Goal: Answer question/provide support: Share knowledge or assist other users

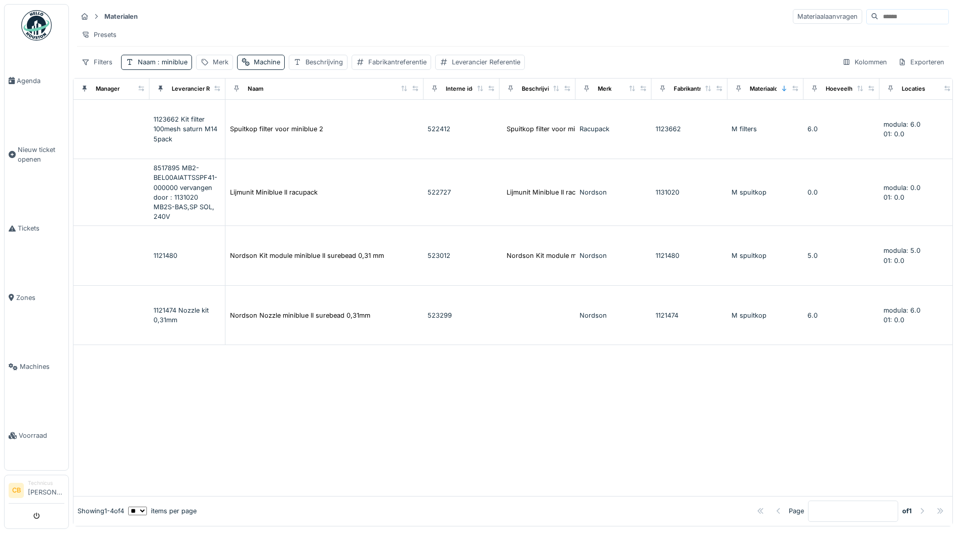
scroll to position [0, 254]
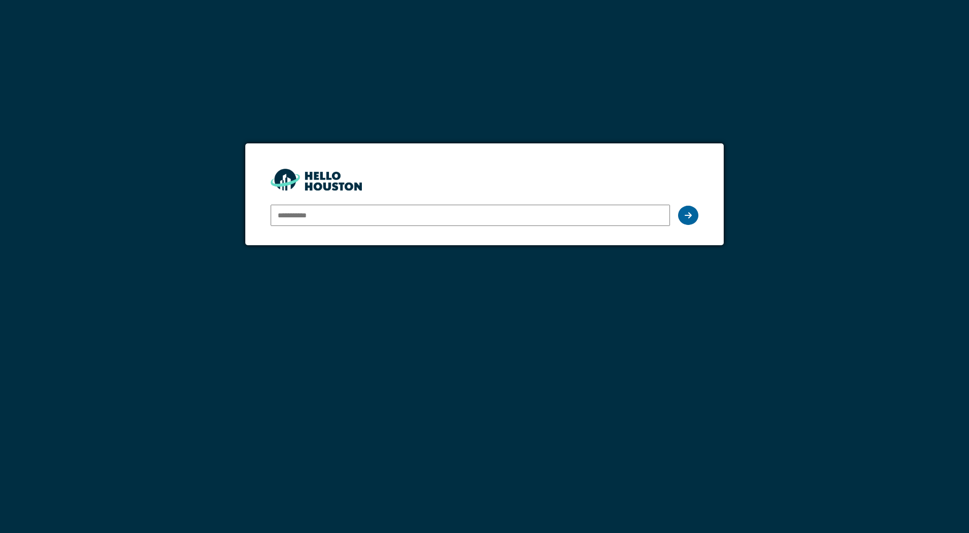
type input "**********"
click at [688, 215] on icon at bounding box center [688, 215] width 7 height 8
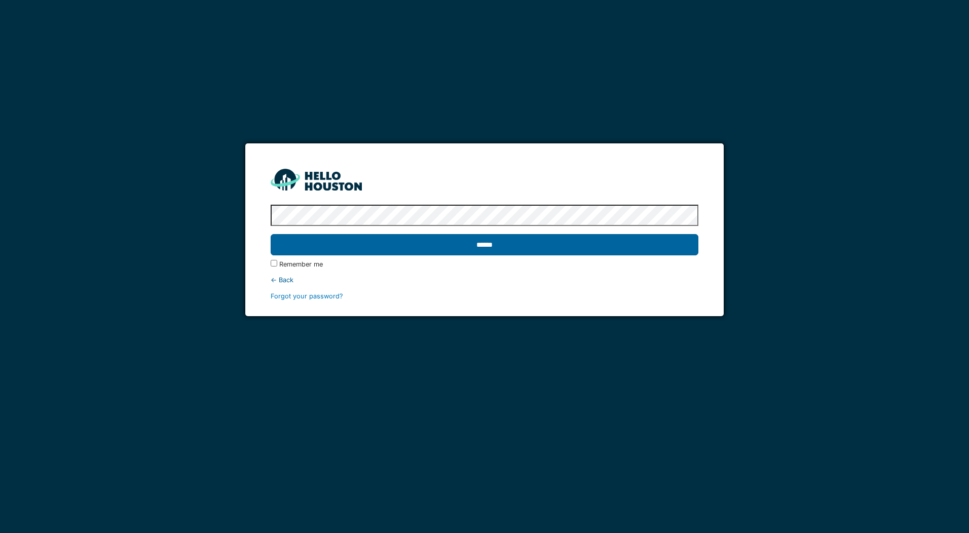
click at [502, 245] on input "******" at bounding box center [484, 244] width 427 height 21
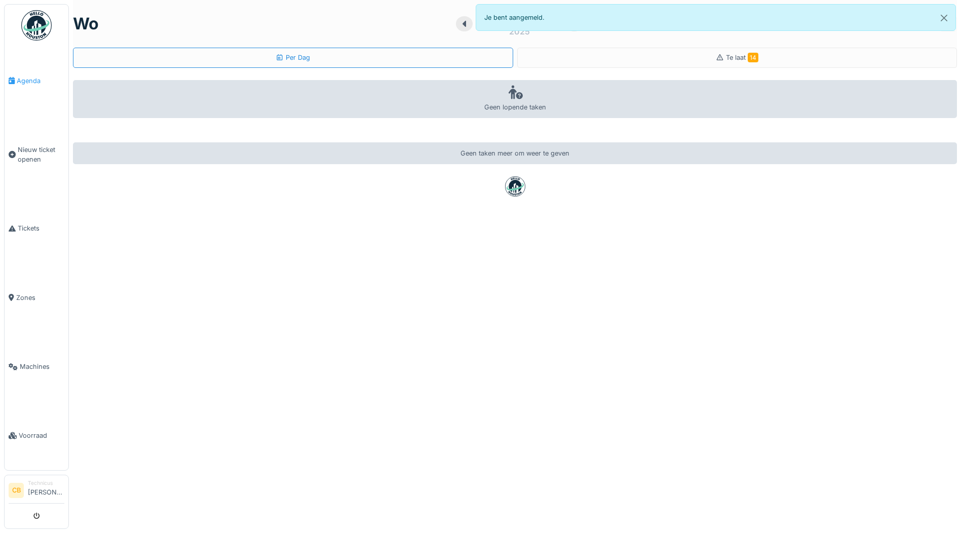
click at [40, 81] on span "Agenda" at bounding box center [41, 81] width 48 height 10
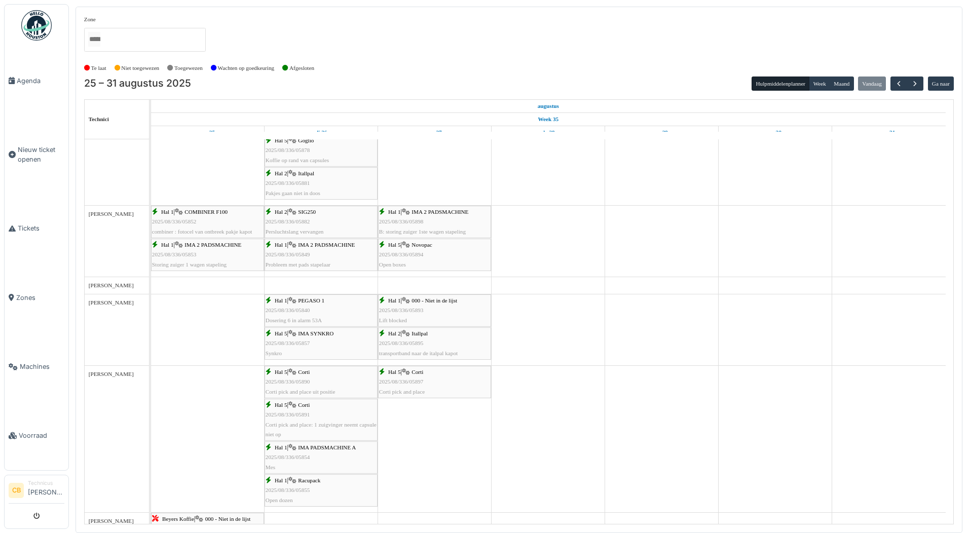
scroll to position [355, 0]
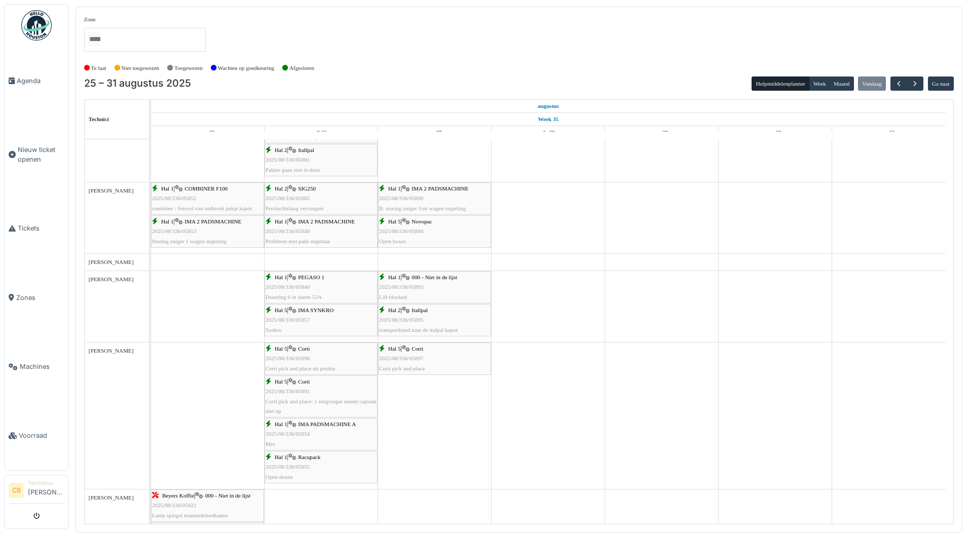
click at [414, 223] on div "Hal 5 | Novopac 2025/08/336/05894 Open boxes" at bounding box center [434, 231] width 111 height 29
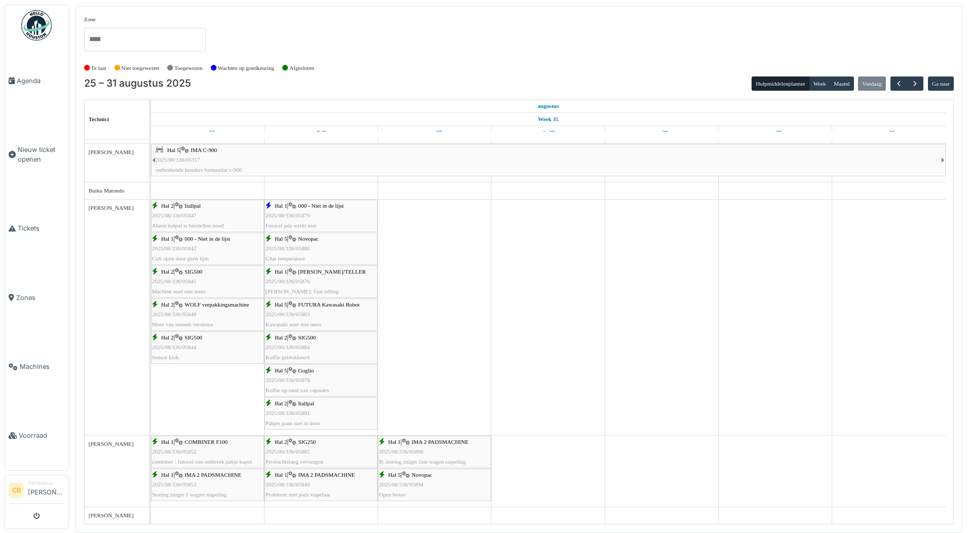
scroll to position [0, 0]
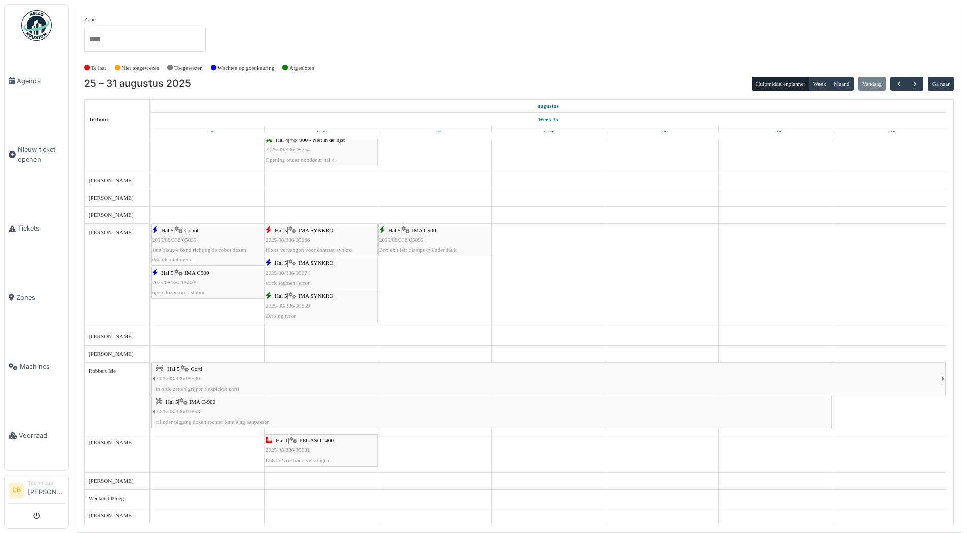
click at [29, 22] on img at bounding box center [36, 25] width 30 height 30
click at [35, 24] on img at bounding box center [36, 25] width 30 height 30
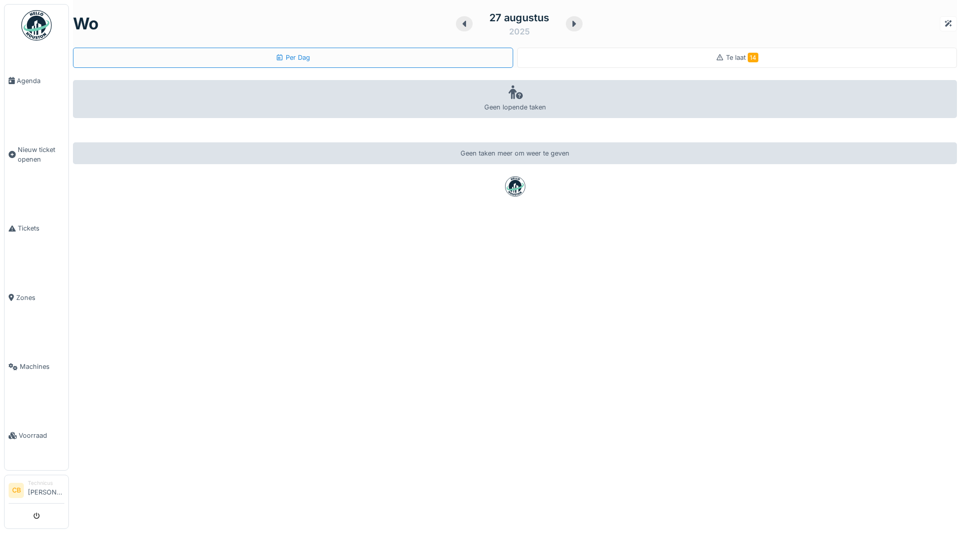
click at [733, 55] on span "Te laat 14" at bounding box center [742, 58] width 32 height 8
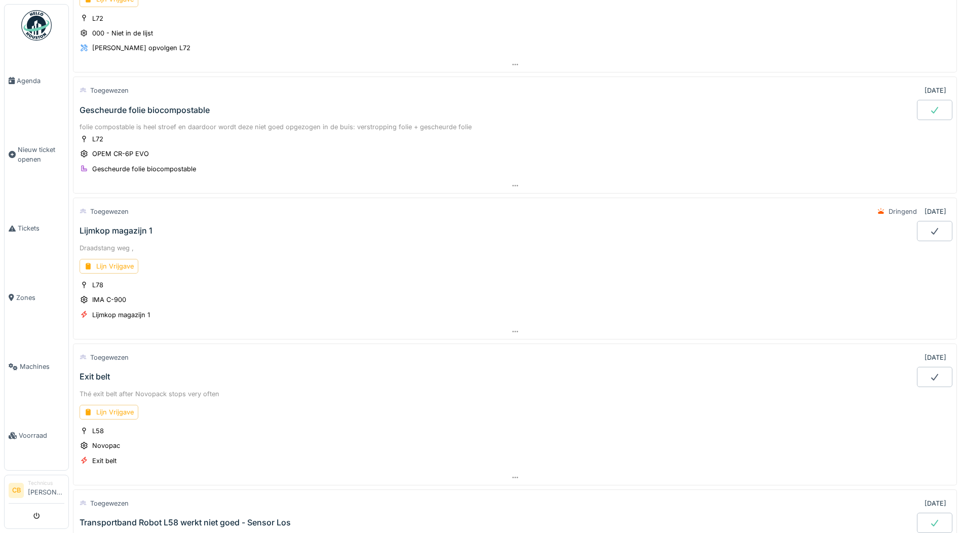
scroll to position [152, 0]
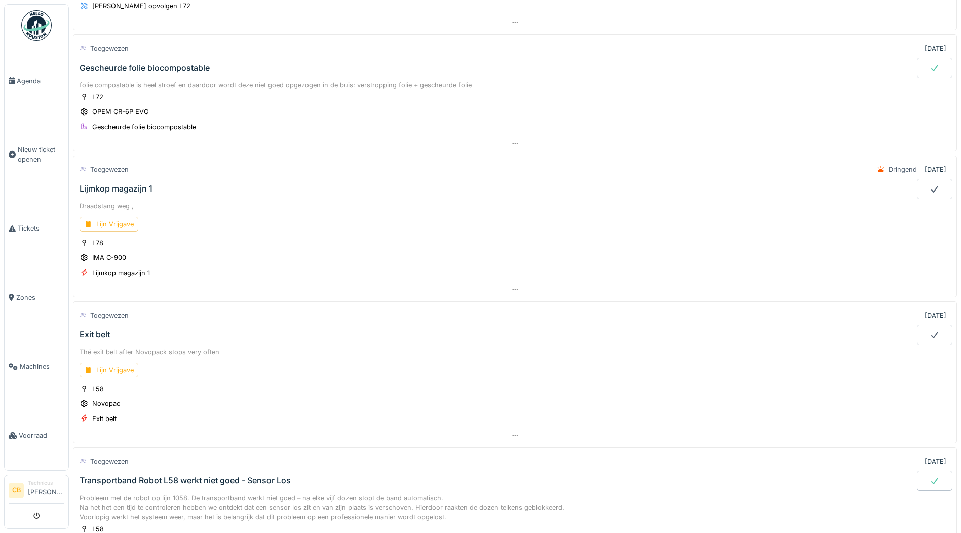
click at [930, 66] on icon at bounding box center [935, 68] width 10 height 8
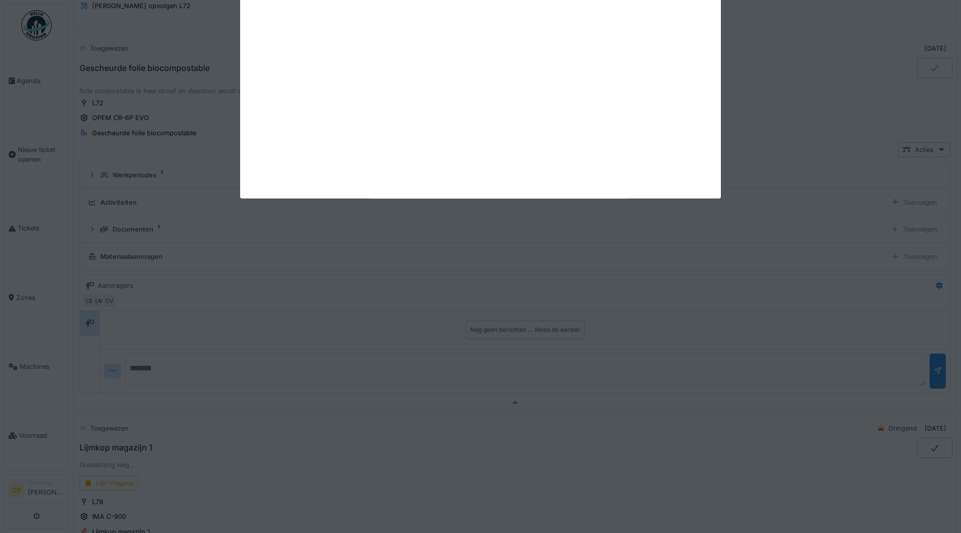
scroll to position [146, 0]
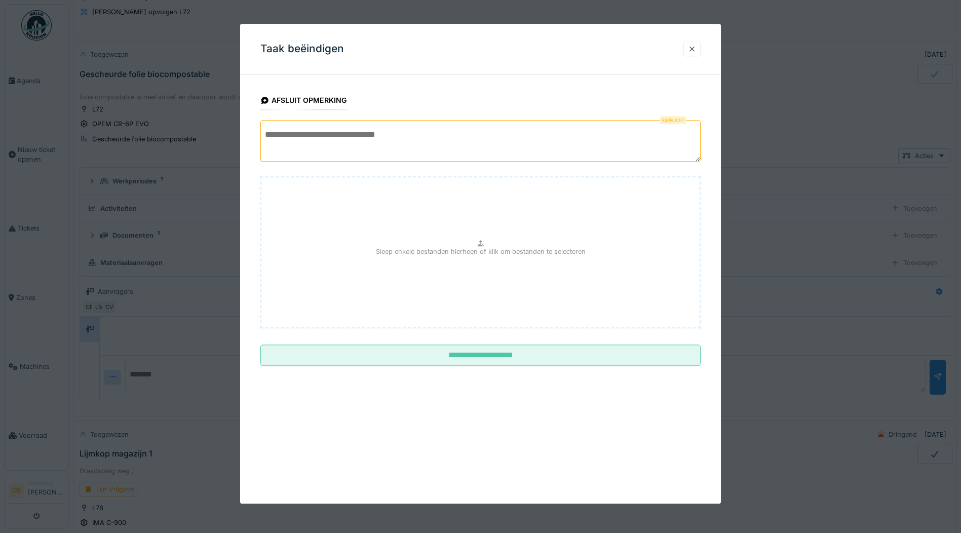
click at [298, 142] on textarea at bounding box center [481, 141] width 440 height 42
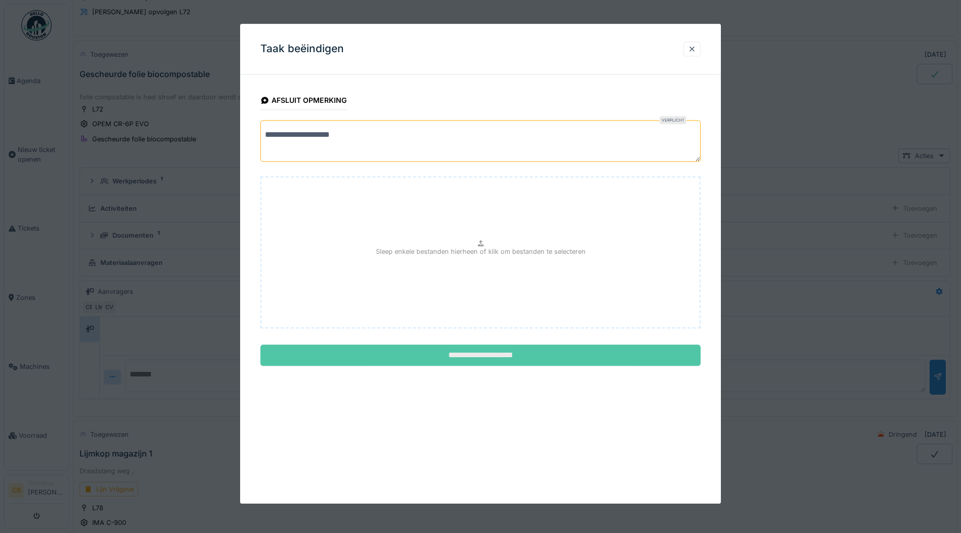
type textarea "**********"
click at [498, 358] on input "**********" at bounding box center [481, 355] width 440 height 21
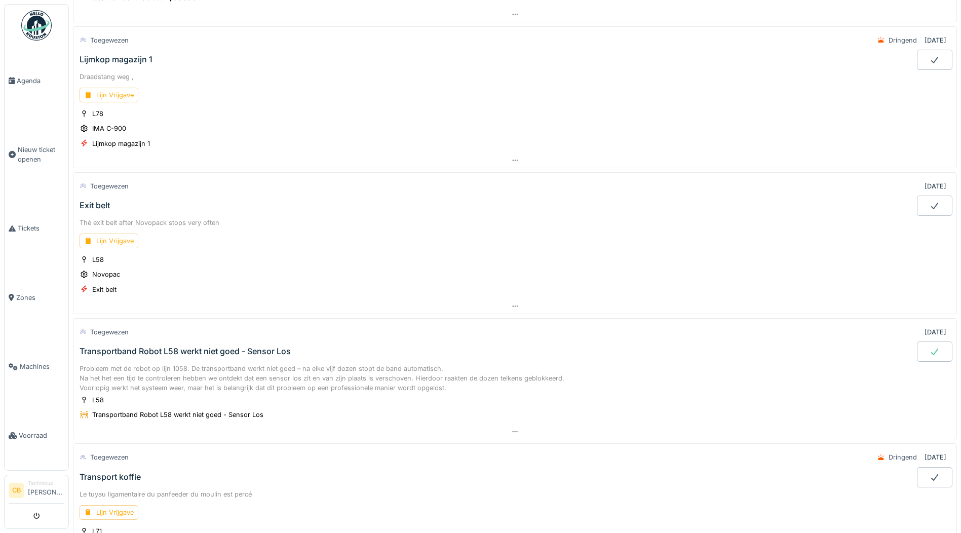
scroll to position [298, 0]
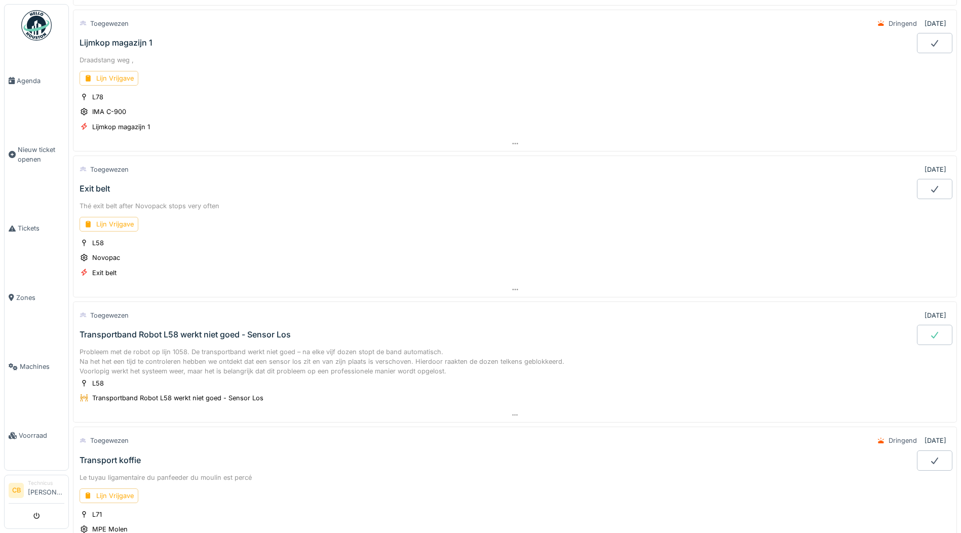
click at [156, 333] on div "Transportband Robot L58 werkt niet goed - Sensor Los" at bounding box center [185, 335] width 211 height 10
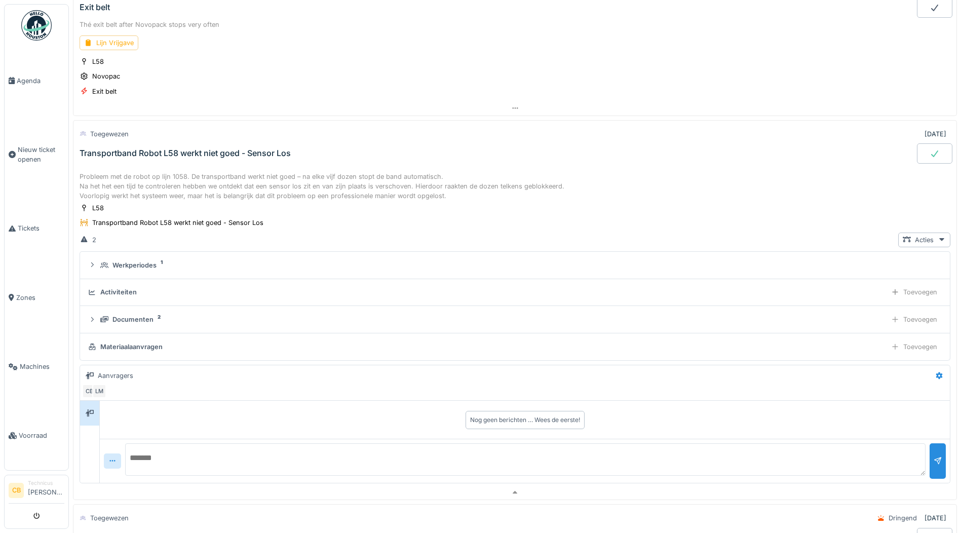
scroll to position [559, 0]
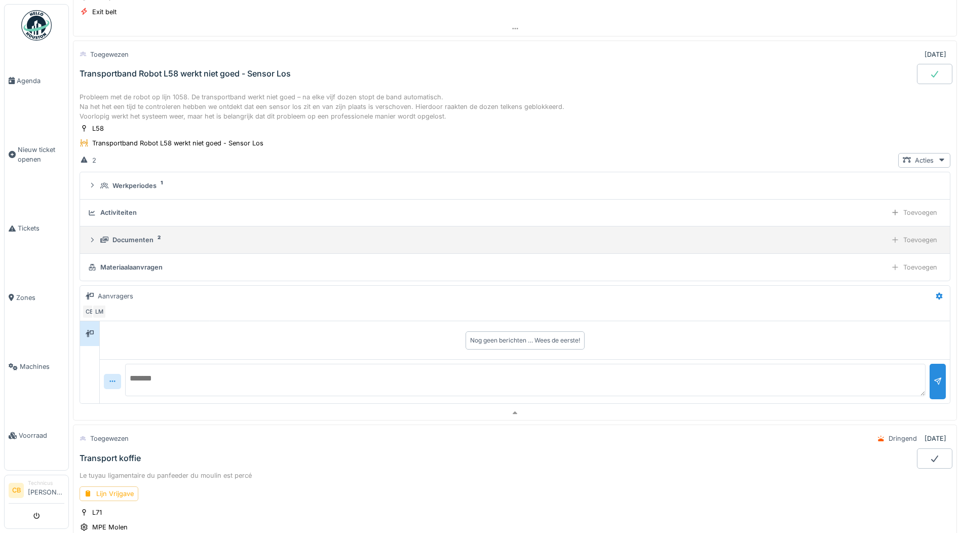
click at [146, 237] on div "Documenten" at bounding box center [133, 240] width 41 height 10
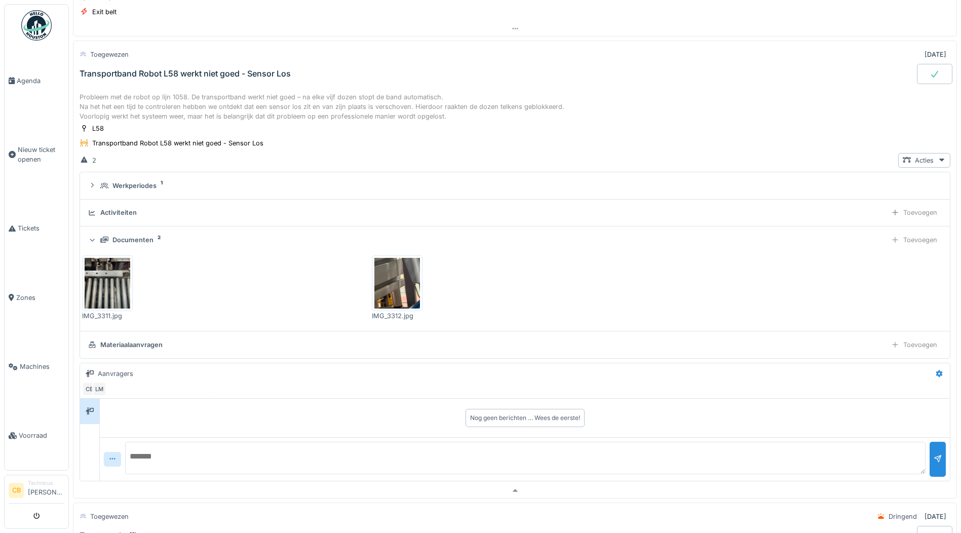
click at [105, 270] on img at bounding box center [108, 283] width 46 height 51
click at [399, 282] on img at bounding box center [398, 283] width 46 height 51
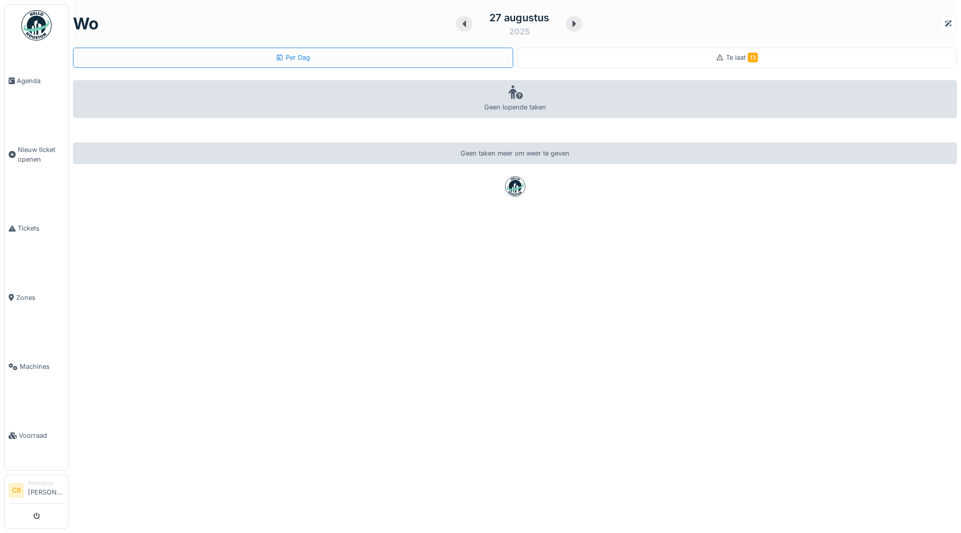
click at [733, 55] on span "Te laat 13" at bounding box center [742, 58] width 32 height 8
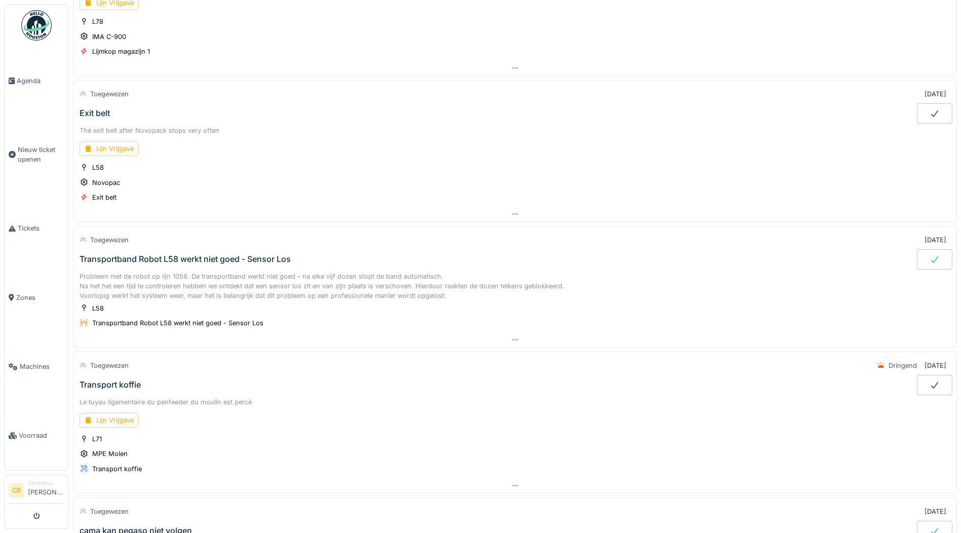
scroll to position [253, 0]
click at [116, 146] on div "Lijn Vrijgave" at bounding box center [109, 147] width 59 height 15
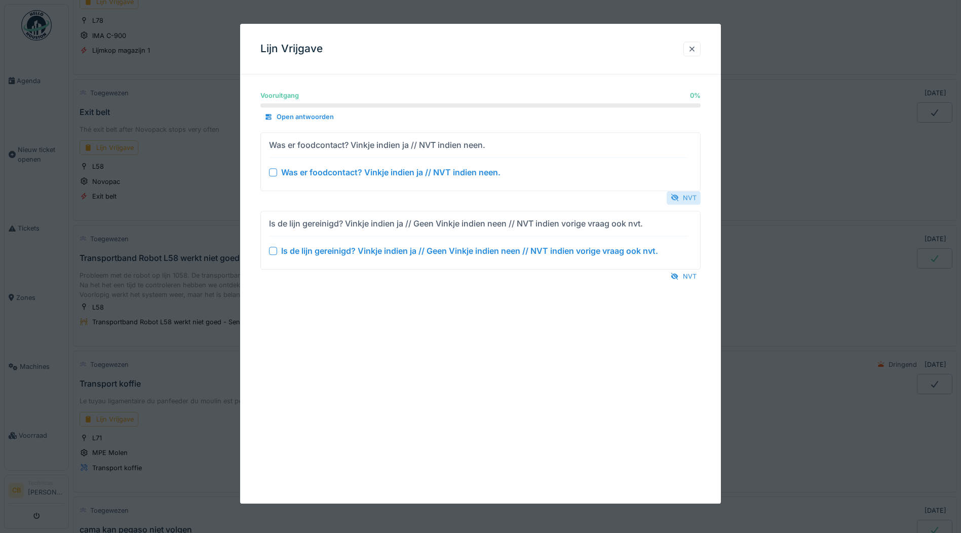
click at [695, 196] on div "NVT" at bounding box center [684, 198] width 34 height 14
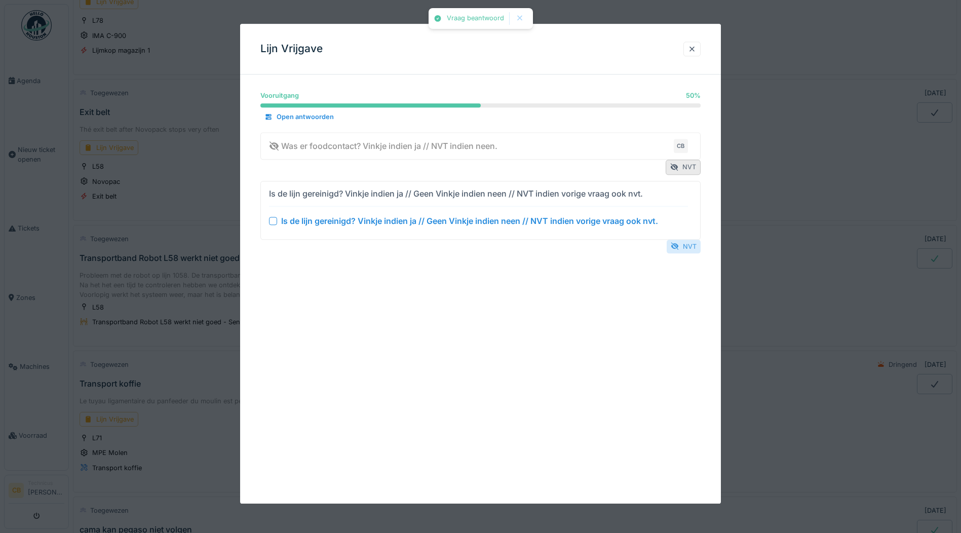
click at [694, 245] on div "NVT" at bounding box center [684, 247] width 34 height 14
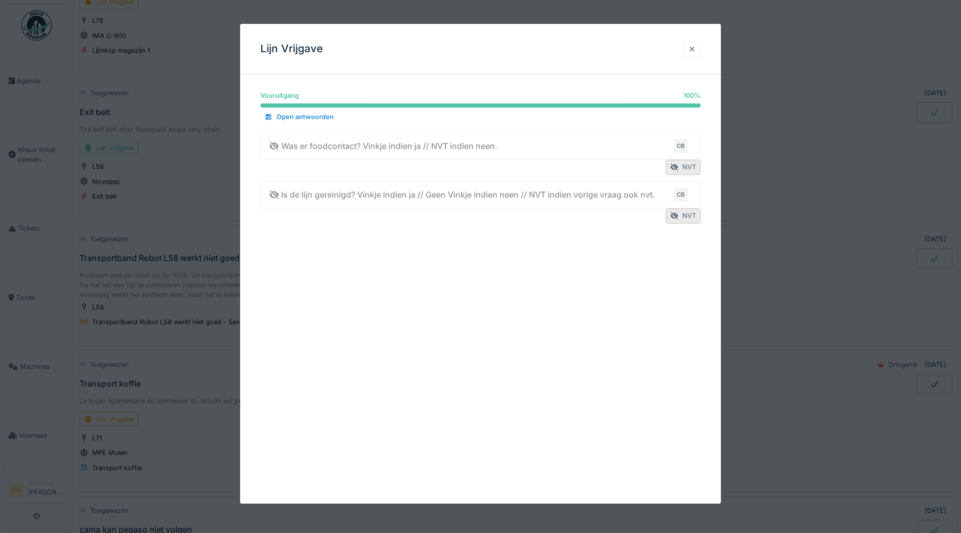
click at [696, 48] on div at bounding box center [692, 49] width 8 height 10
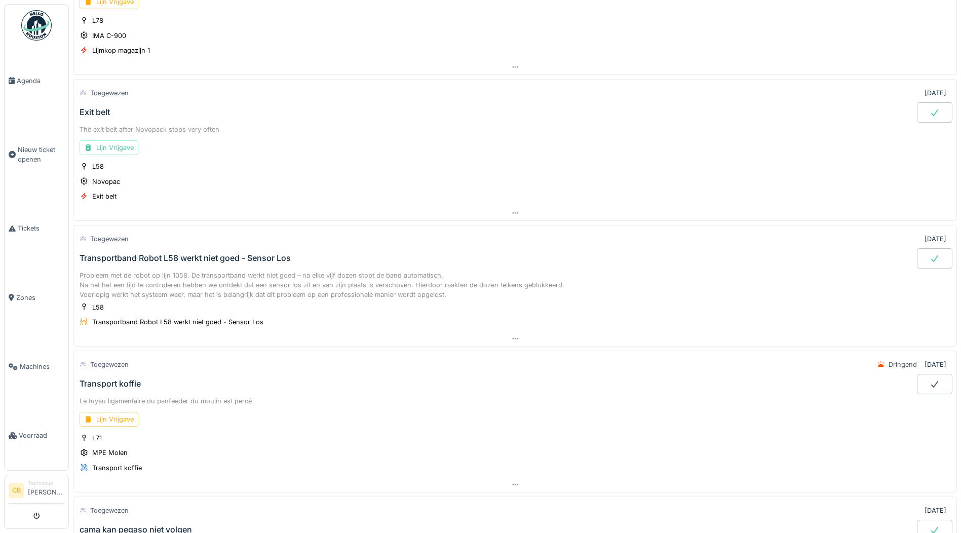
click at [917, 112] on div at bounding box center [934, 112] width 35 height 20
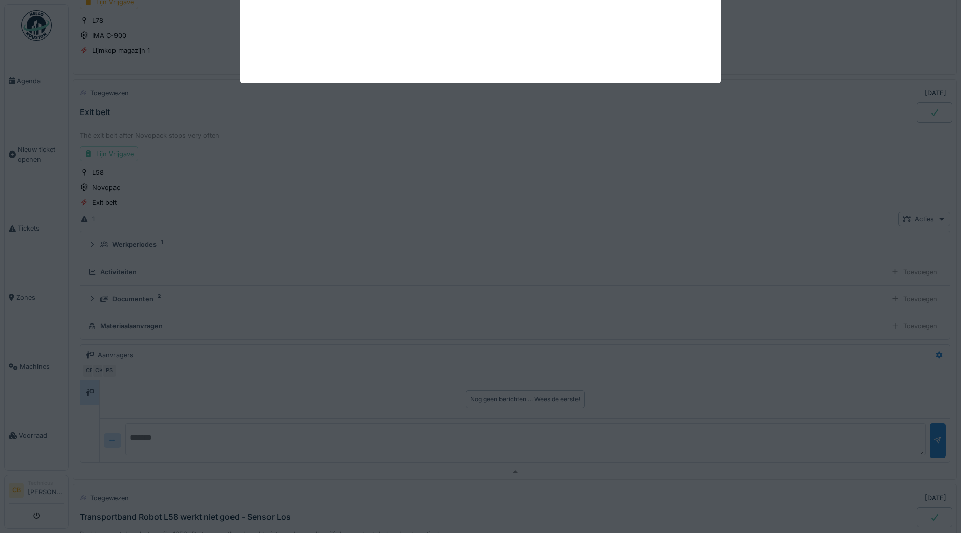
scroll to position [292, 0]
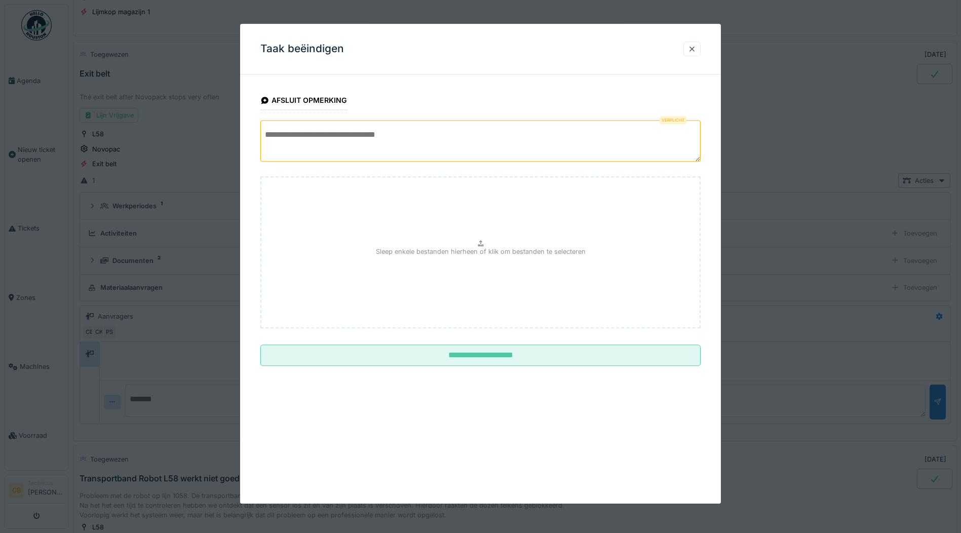
click at [279, 140] on textarea at bounding box center [481, 141] width 440 height 42
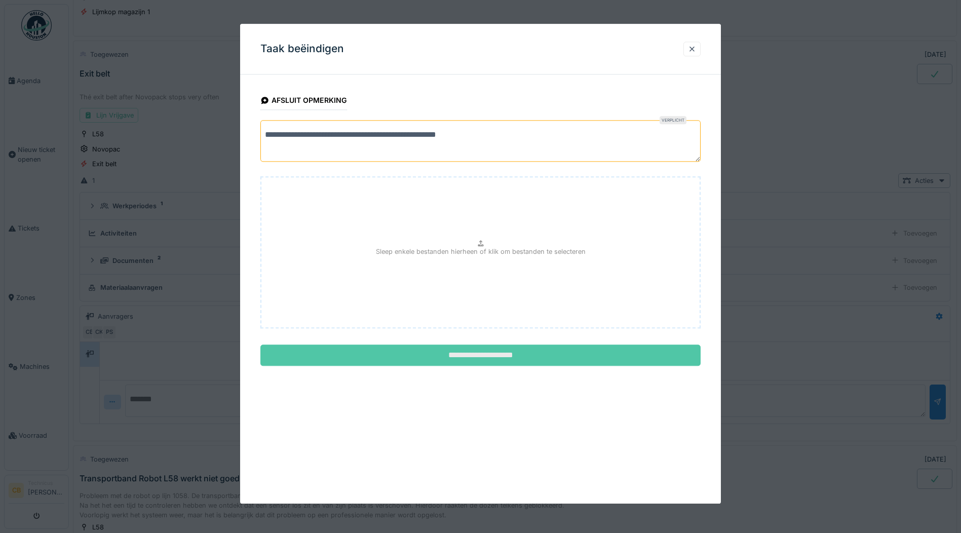
type textarea "**********"
click at [481, 356] on input "**********" at bounding box center [481, 355] width 440 height 21
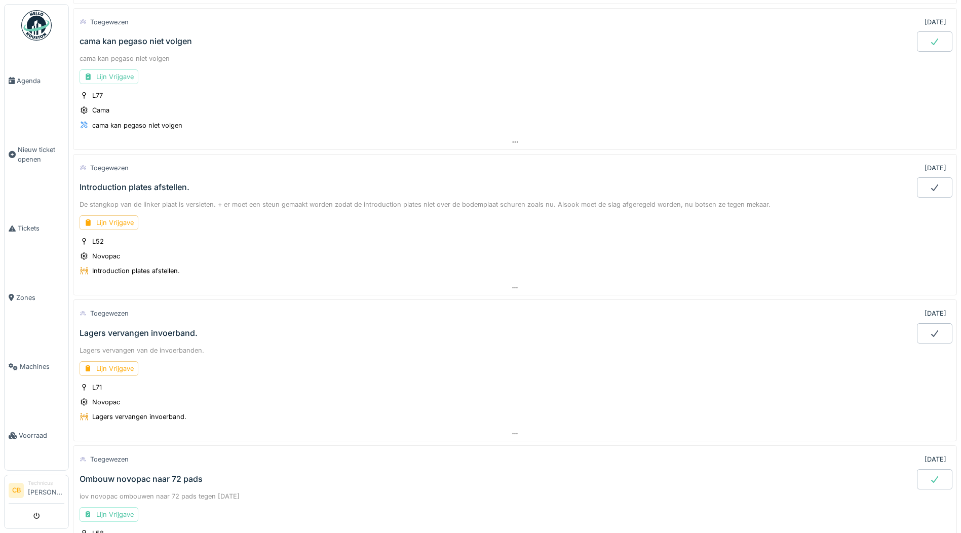
scroll to position [799, 0]
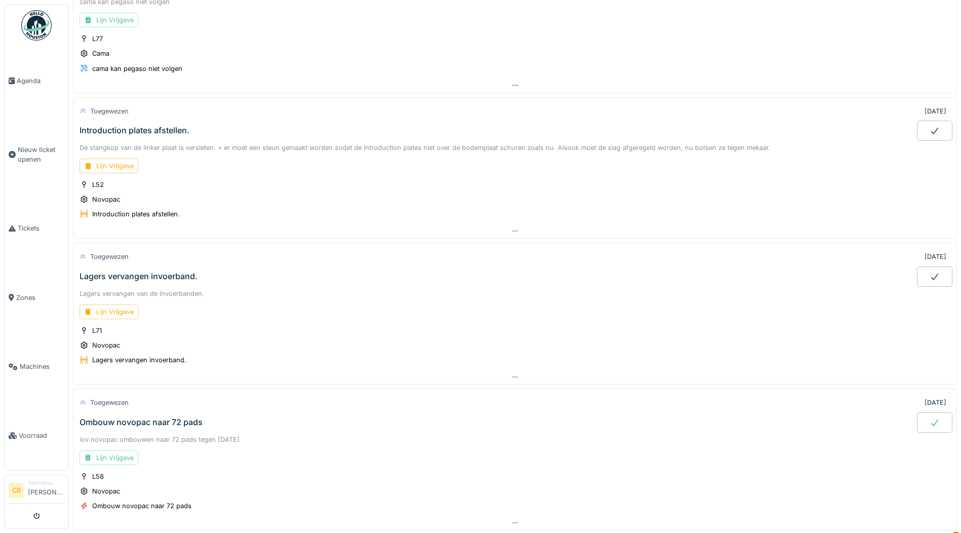
click at [137, 139] on div "Introduction plates afstellen." at bounding box center [498, 131] width 840 height 20
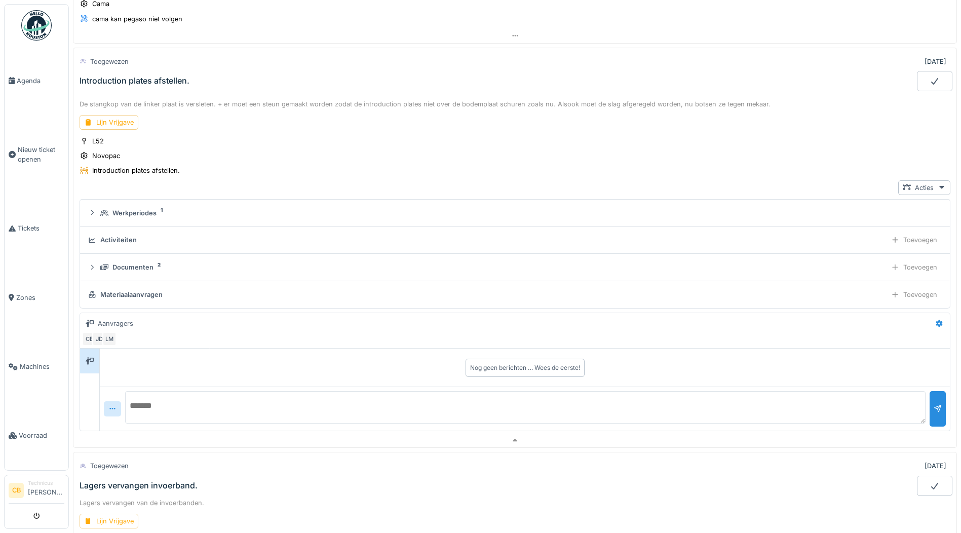
scroll to position [856, 0]
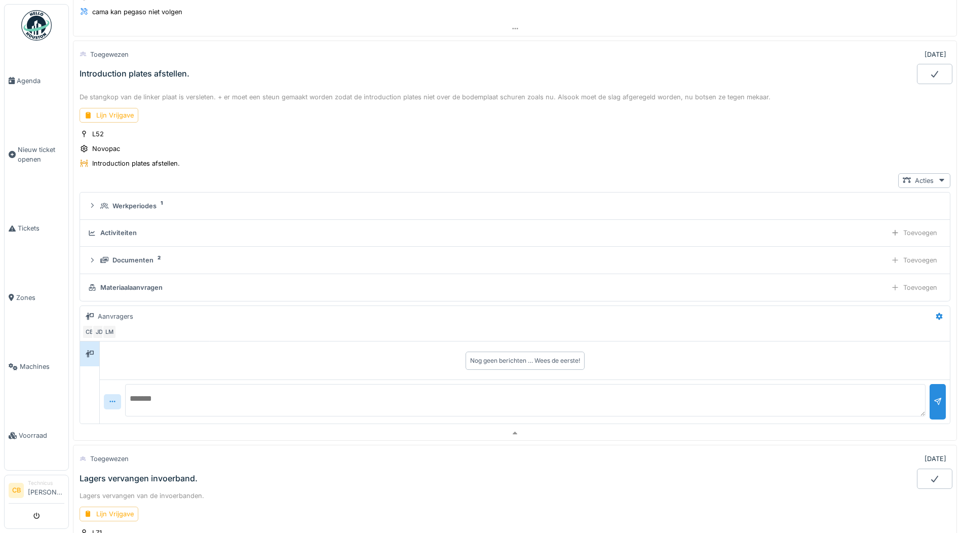
click at [154, 72] on div "Introduction plates afstellen." at bounding box center [135, 74] width 110 height 10
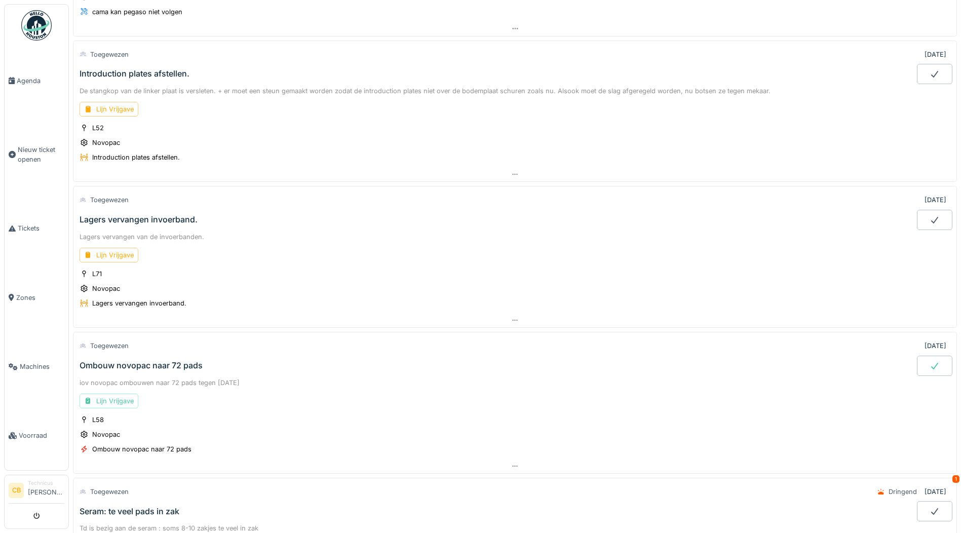
click at [154, 72] on div "Introduction plates afstellen." at bounding box center [135, 74] width 110 height 10
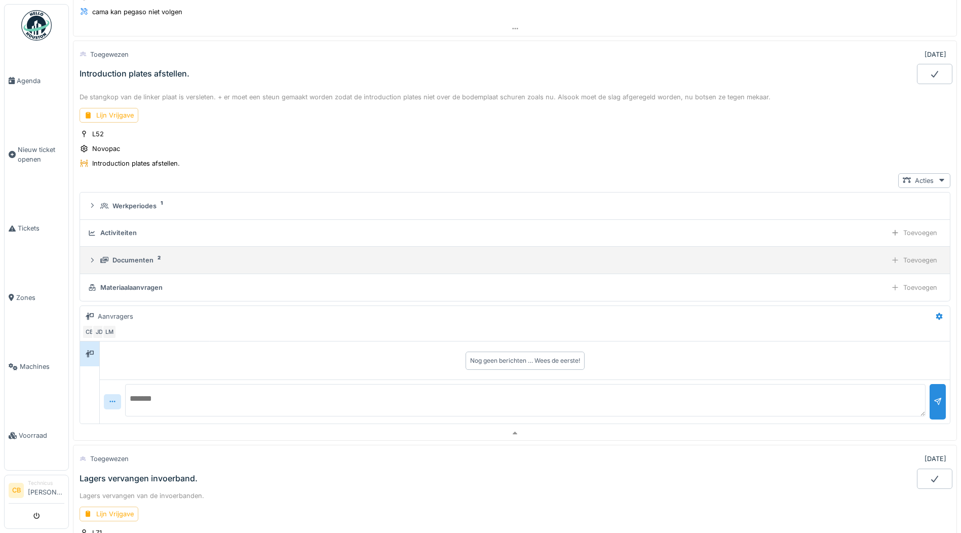
click at [144, 258] on div "Documenten" at bounding box center [133, 260] width 41 height 10
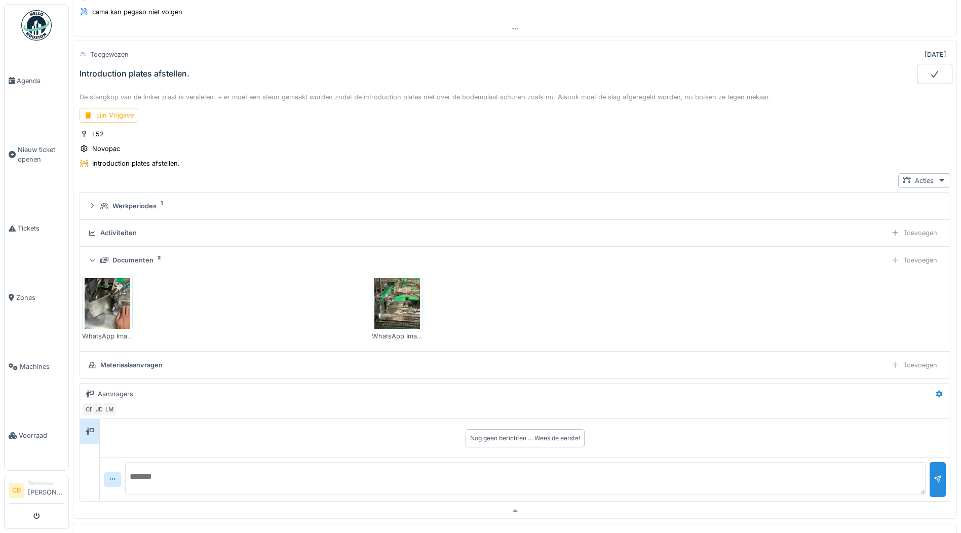
click at [102, 302] on img at bounding box center [108, 303] width 46 height 51
click at [394, 283] on img at bounding box center [398, 303] width 46 height 51
click at [112, 300] on img at bounding box center [108, 303] width 46 height 51
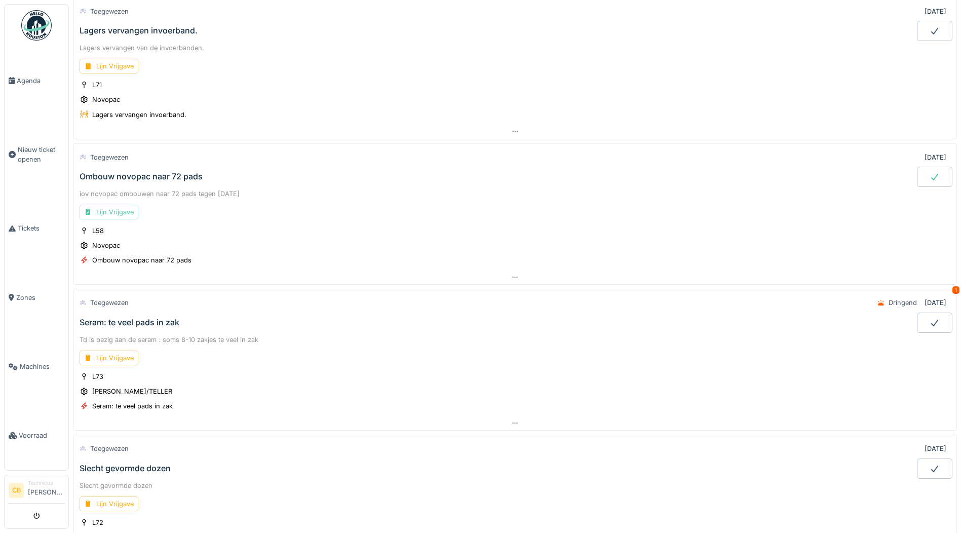
scroll to position [1413, 0]
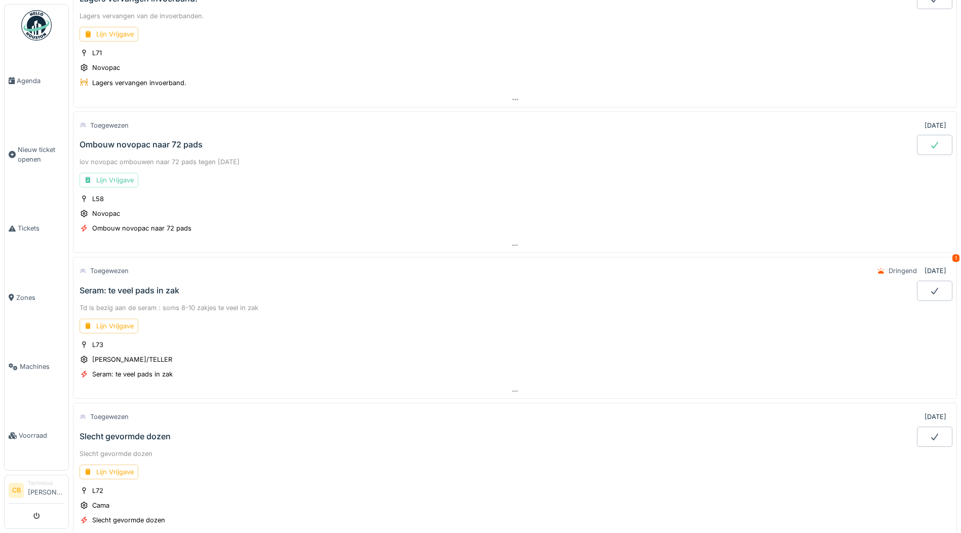
click at [930, 147] on icon at bounding box center [935, 145] width 10 height 8
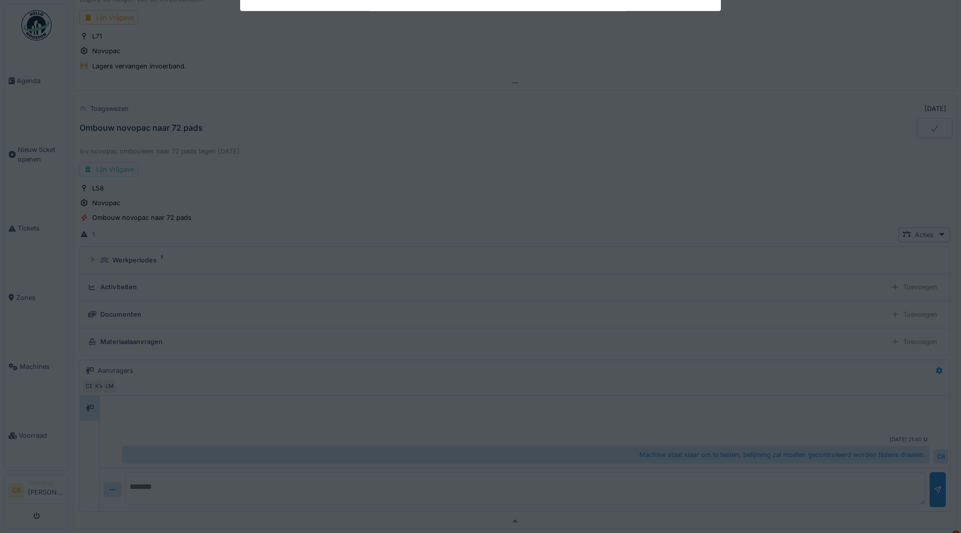
scroll to position [1484, 0]
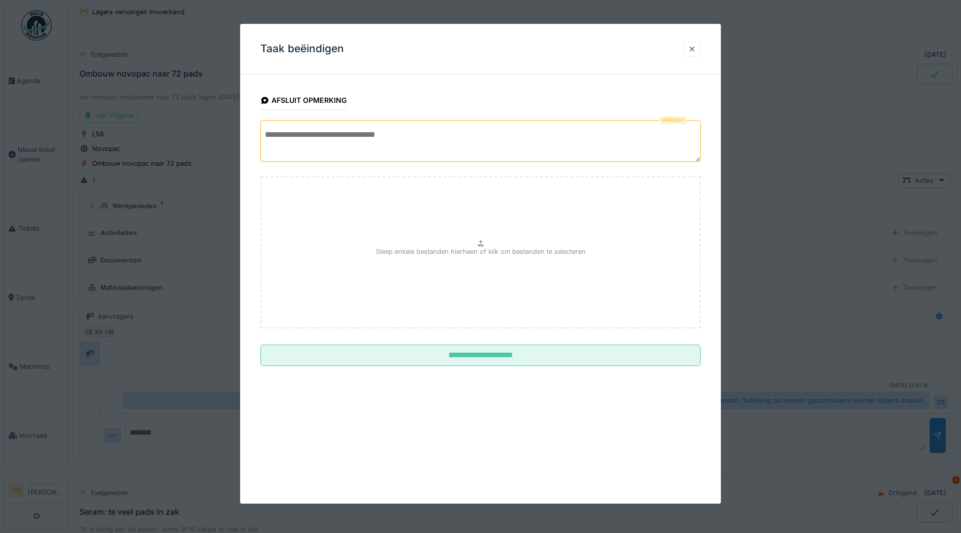
click at [287, 141] on textarea at bounding box center [481, 141] width 440 height 42
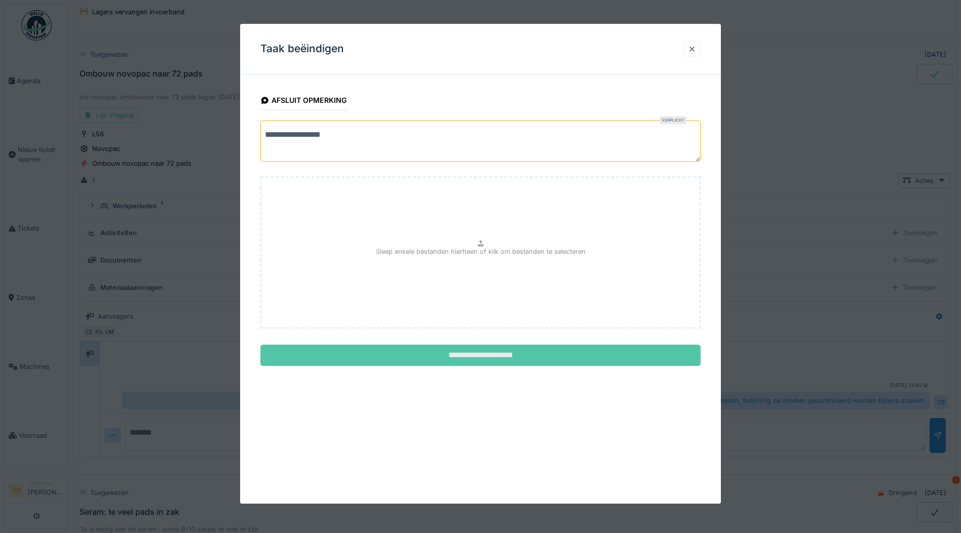
type textarea "**********"
click at [464, 356] on input "**********" at bounding box center [481, 355] width 440 height 21
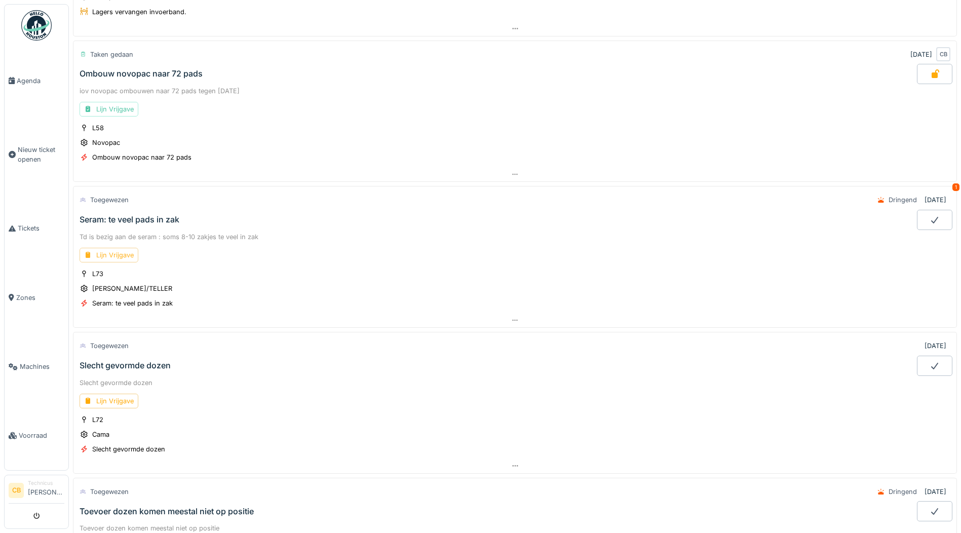
click at [117, 253] on div "Lijn Vrijgave" at bounding box center [109, 255] width 59 height 15
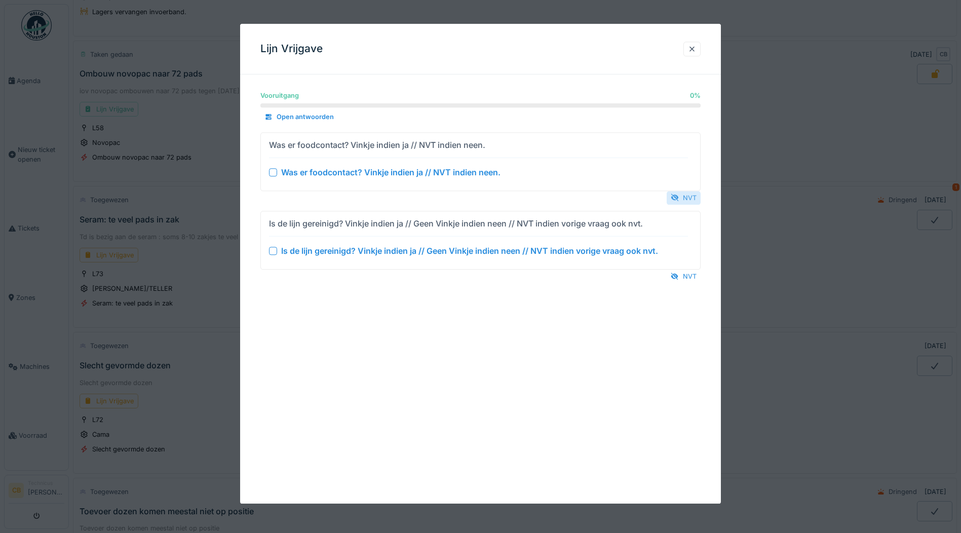
click at [687, 194] on div "NVT" at bounding box center [684, 198] width 34 height 14
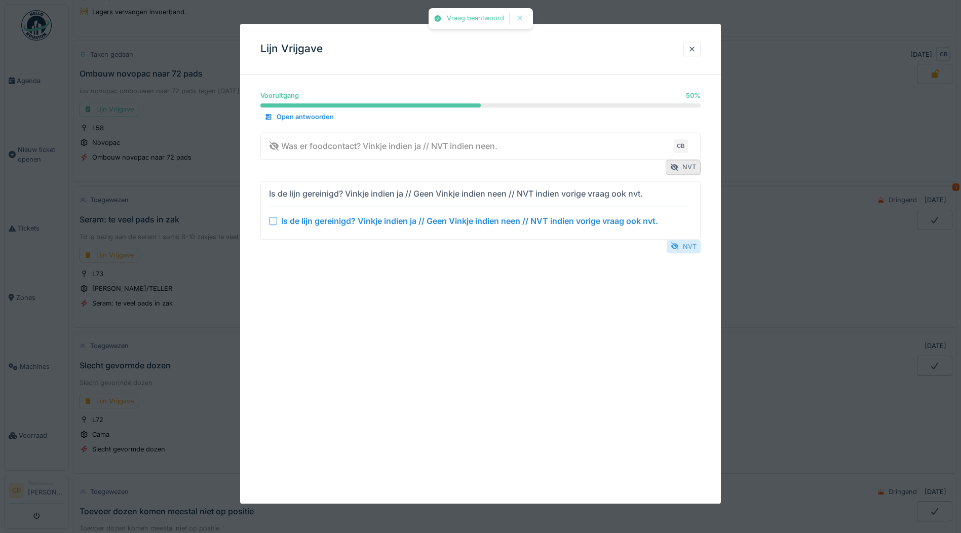
click at [689, 245] on div "NVT" at bounding box center [684, 247] width 34 height 14
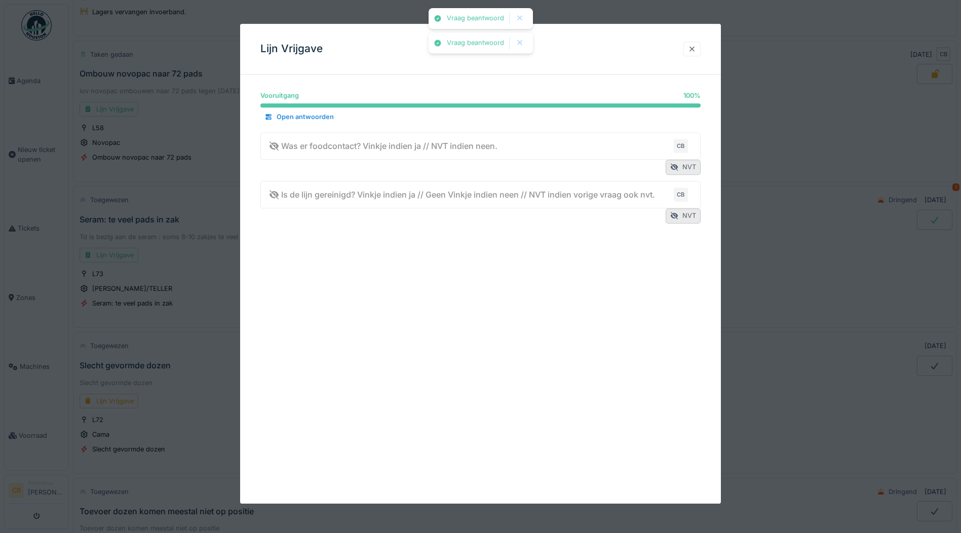
click at [696, 50] on div at bounding box center [692, 49] width 8 height 10
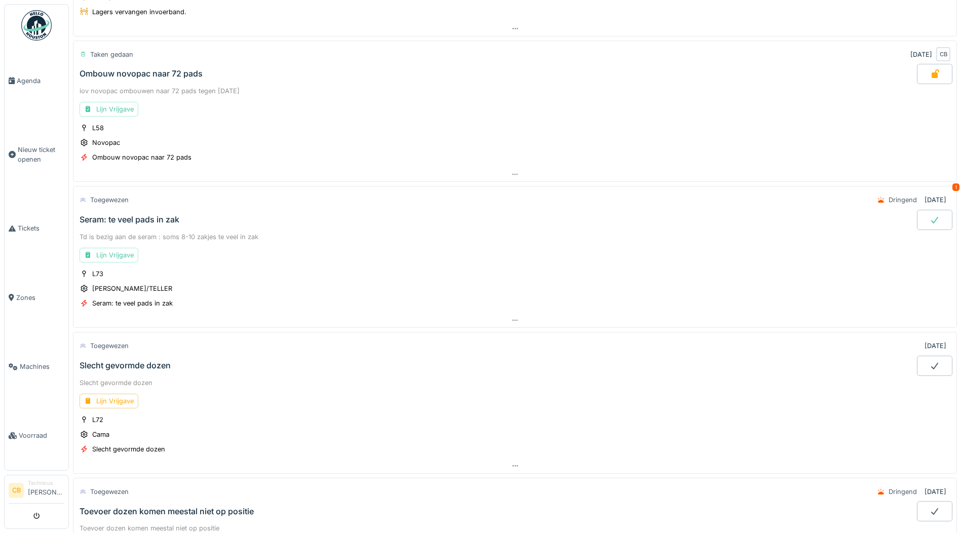
click at [930, 217] on icon at bounding box center [935, 220] width 10 height 8
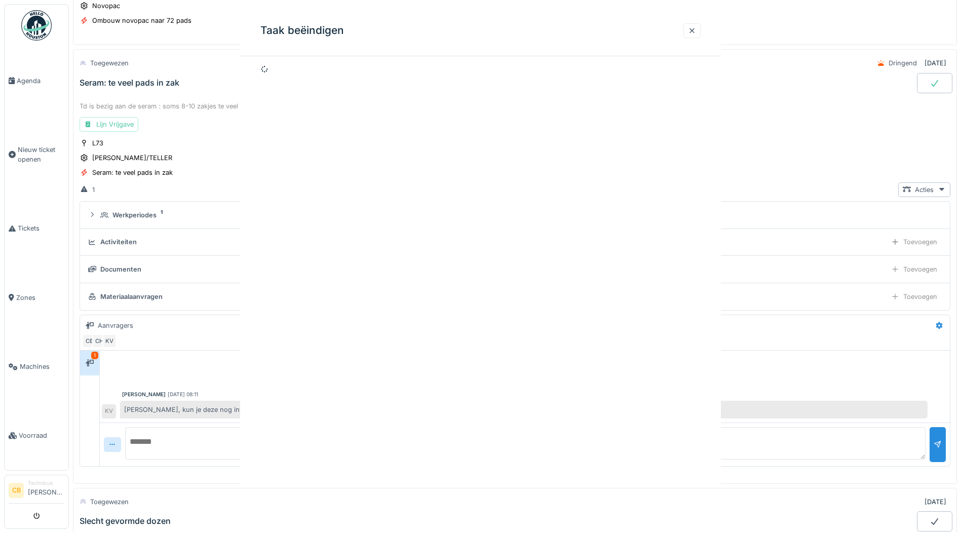
scroll to position [1629, 0]
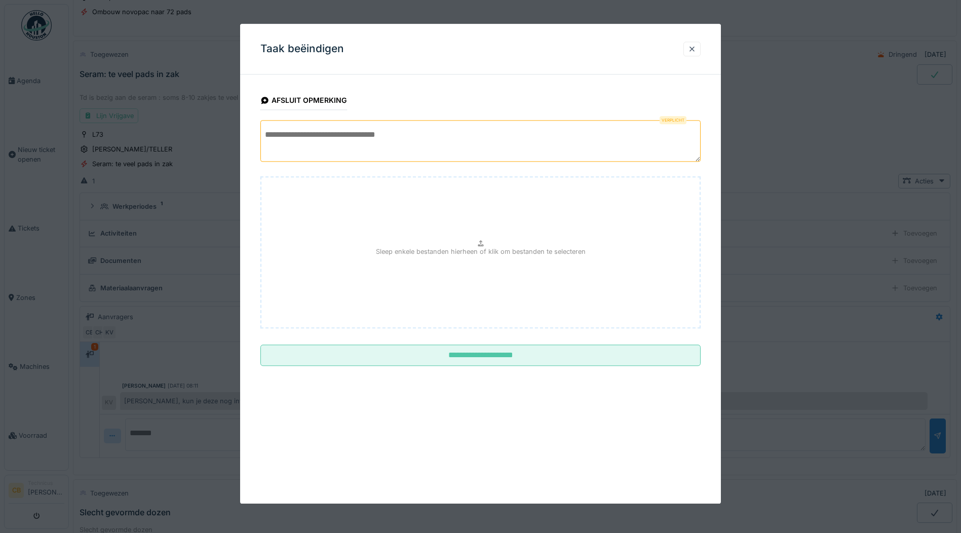
click at [303, 149] on textarea at bounding box center [481, 141] width 440 height 42
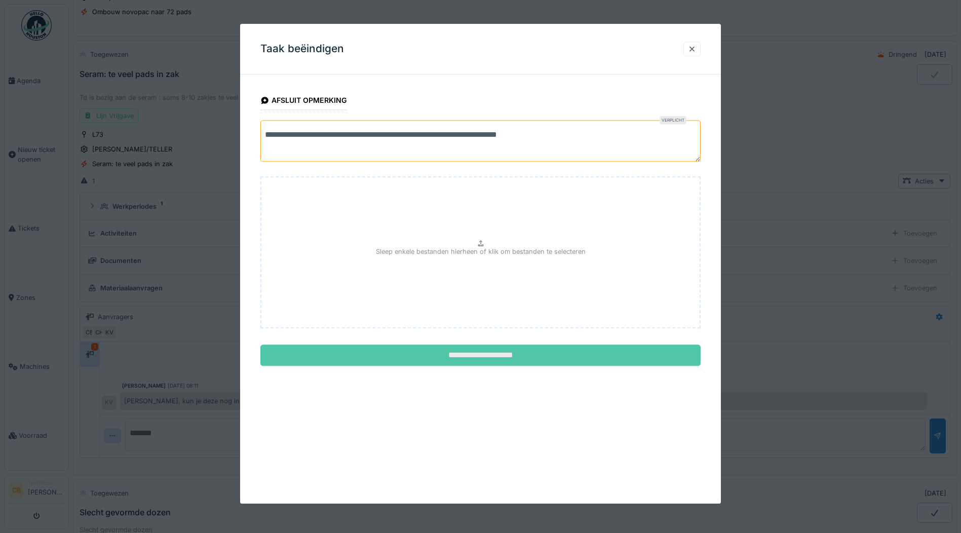
type textarea "**********"
click at [489, 350] on input "**********" at bounding box center [481, 355] width 440 height 21
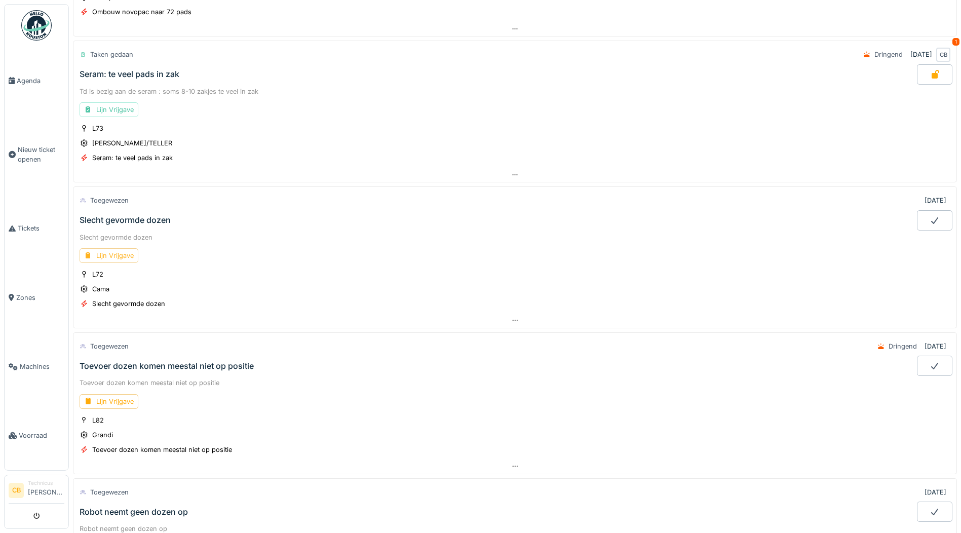
click at [113, 252] on div "Lijn Vrijgave" at bounding box center [109, 255] width 59 height 15
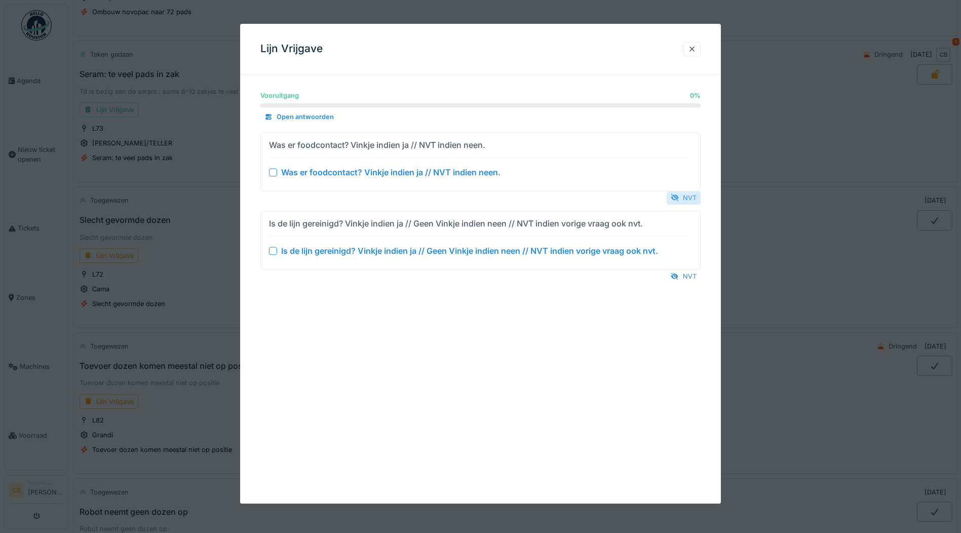
click at [690, 194] on div "NVT" at bounding box center [684, 198] width 34 height 14
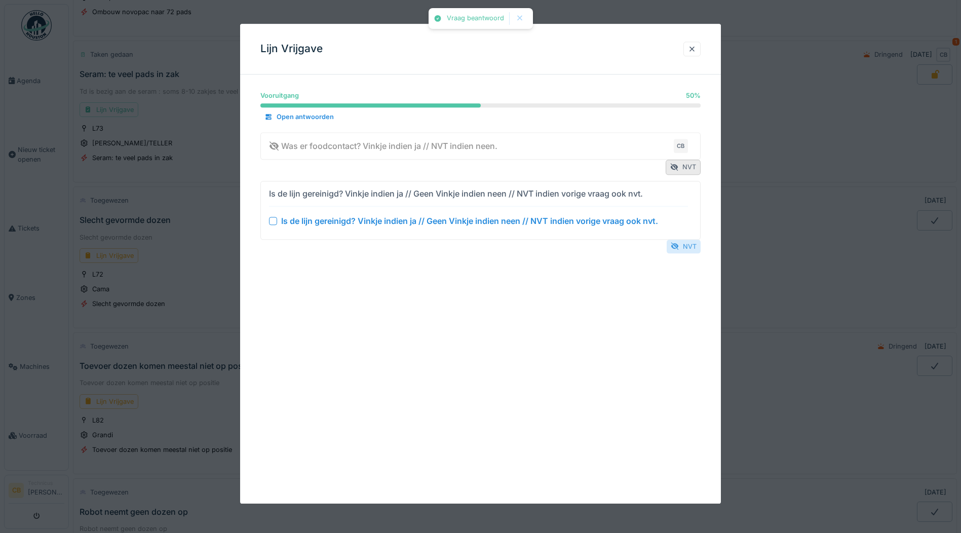
click at [690, 245] on div "NVT" at bounding box center [684, 247] width 34 height 14
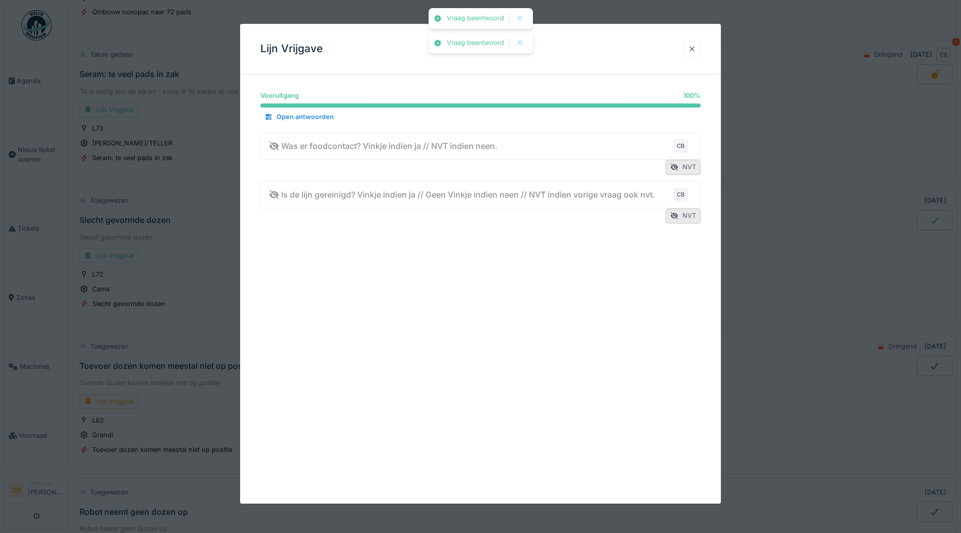
click at [696, 48] on div at bounding box center [692, 49] width 8 height 10
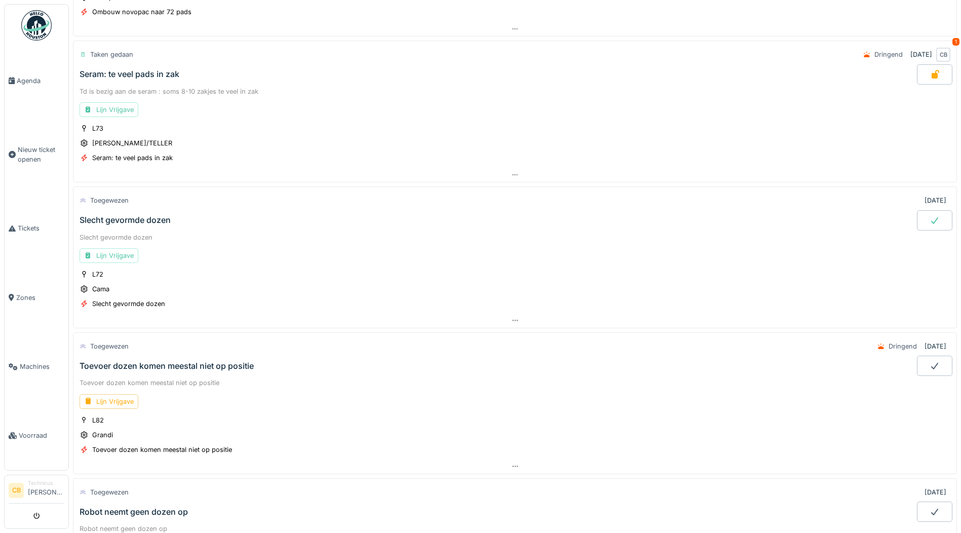
click at [930, 221] on icon at bounding box center [935, 220] width 10 height 8
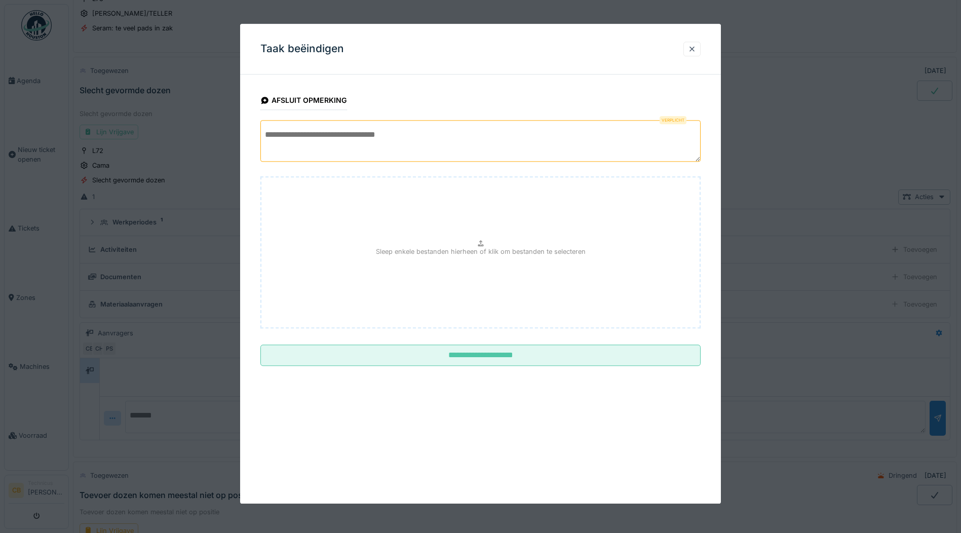
scroll to position [1775, 0]
click at [313, 144] on textarea at bounding box center [481, 141] width 440 height 42
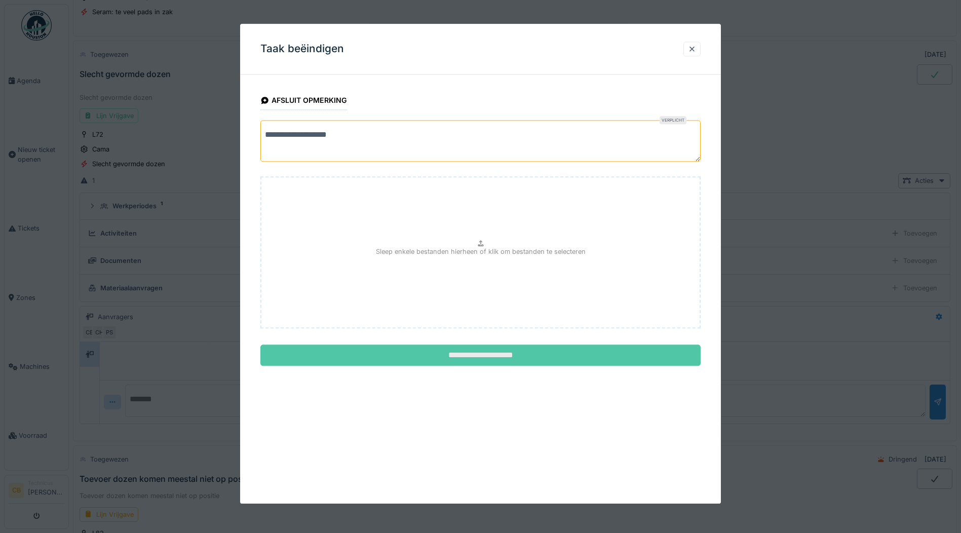
type textarea "**********"
click at [503, 356] on input "**********" at bounding box center [481, 355] width 440 height 21
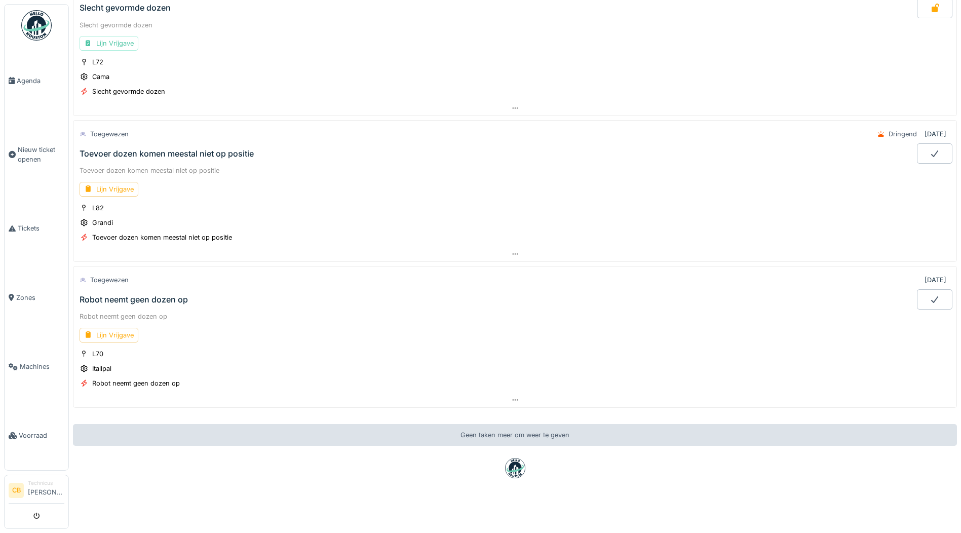
scroll to position [1849, 0]
click at [125, 328] on div "Lijn Vrijgave" at bounding box center [109, 335] width 59 height 15
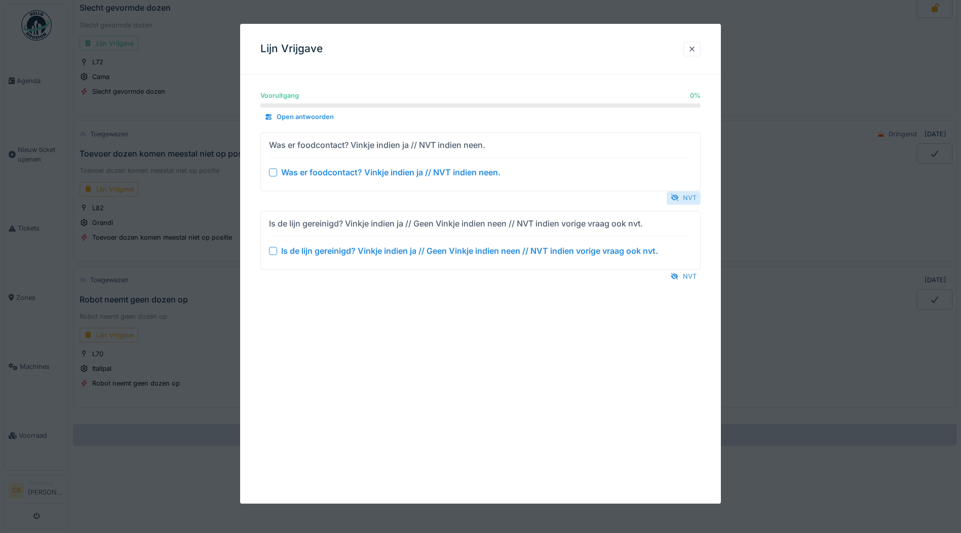
click at [688, 197] on div "NVT" at bounding box center [684, 198] width 34 height 14
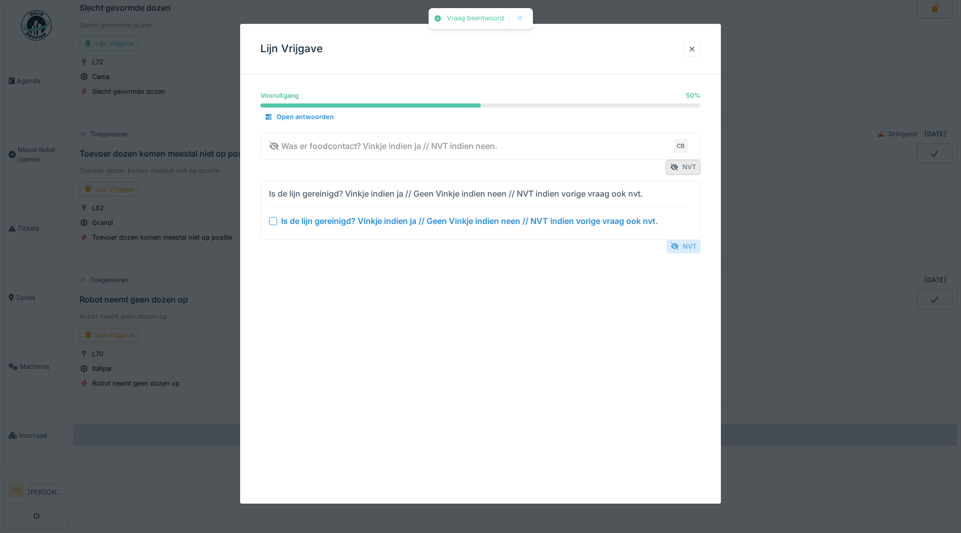
click at [687, 245] on div "NVT" at bounding box center [684, 247] width 34 height 14
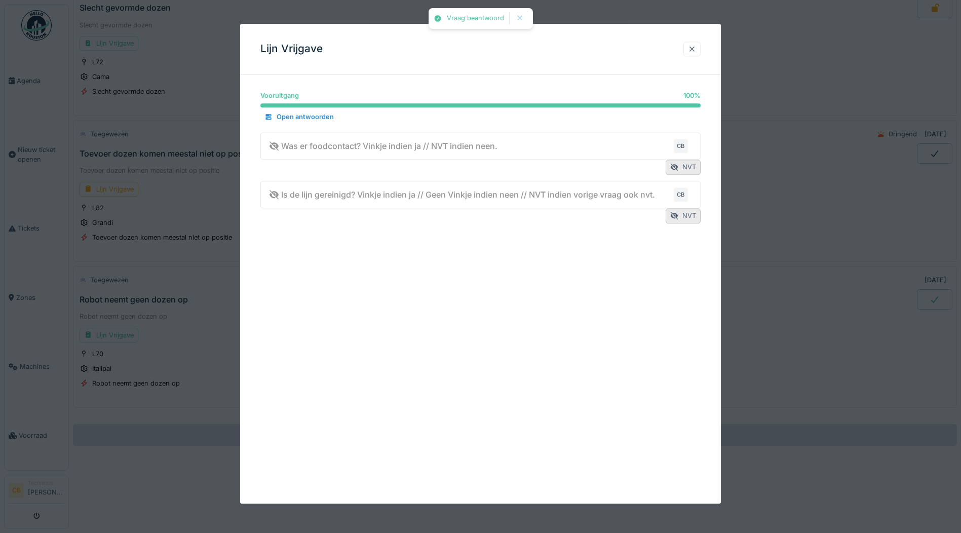
click at [696, 46] on div at bounding box center [692, 49] width 8 height 10
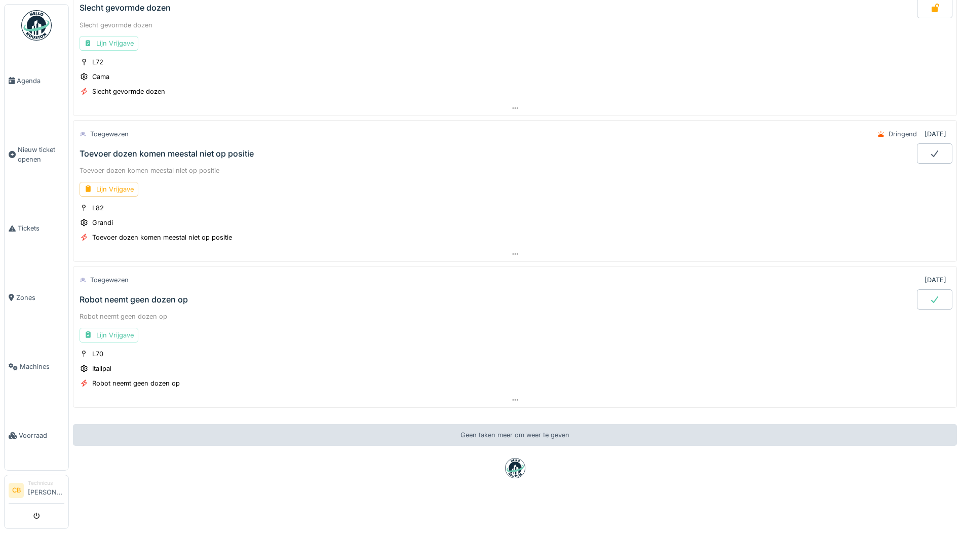
click at [932, 296] on icon at bounding box center [935, 299] width 7 height 7
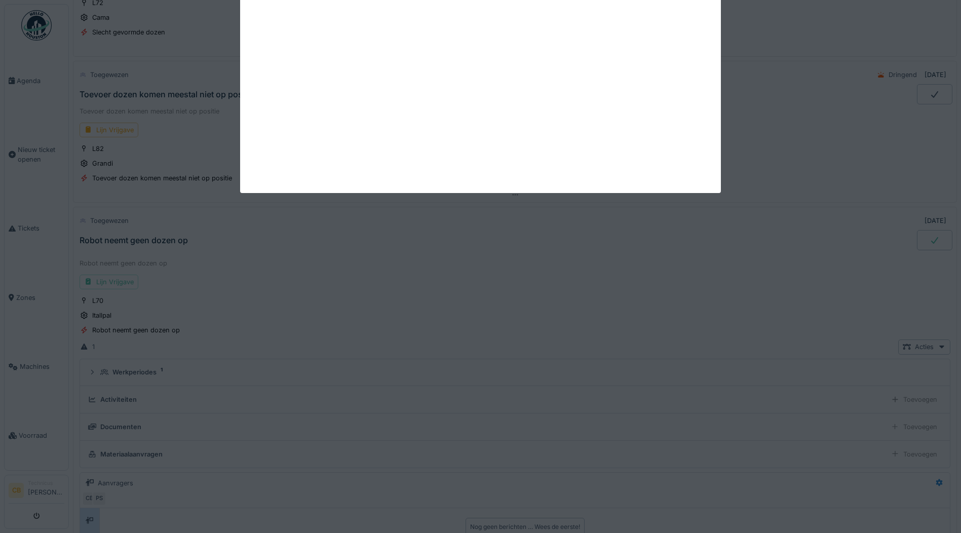
scroll to position [2067, 0]
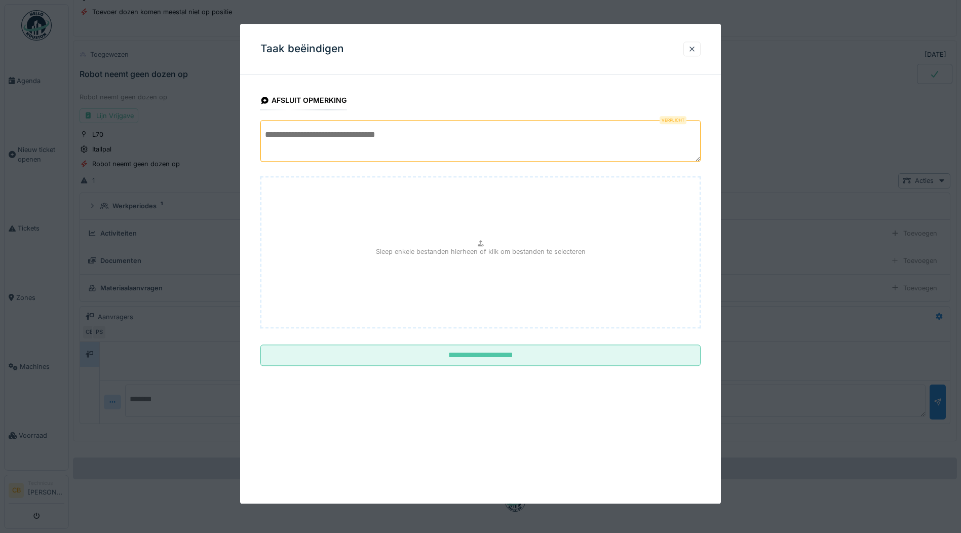
click at [272, 145] on textarea at bounding box center [481, 141] width 440 height 42
type textarea "*"
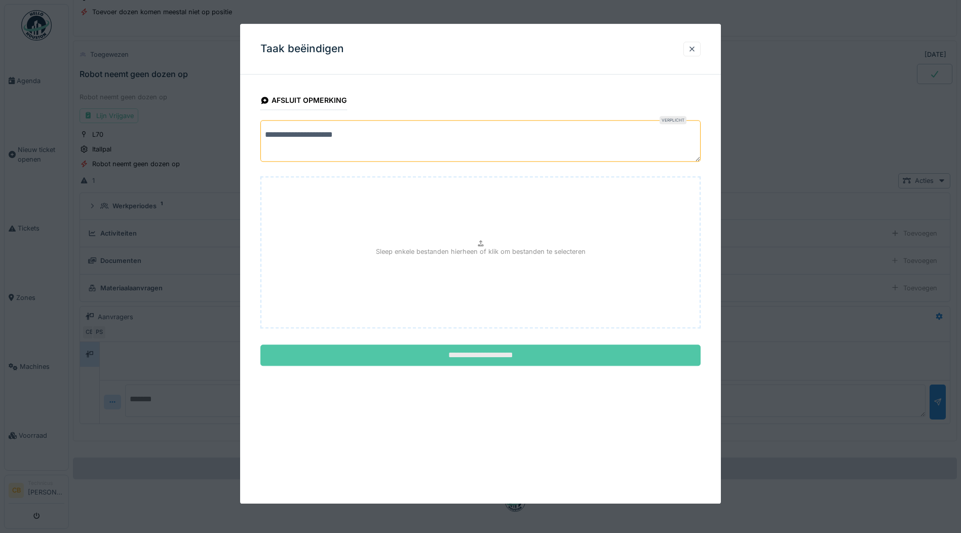
type textarea "**********"
click at [499, 356] on input "**********" at bounding box center [481, 355] width 440 height 21
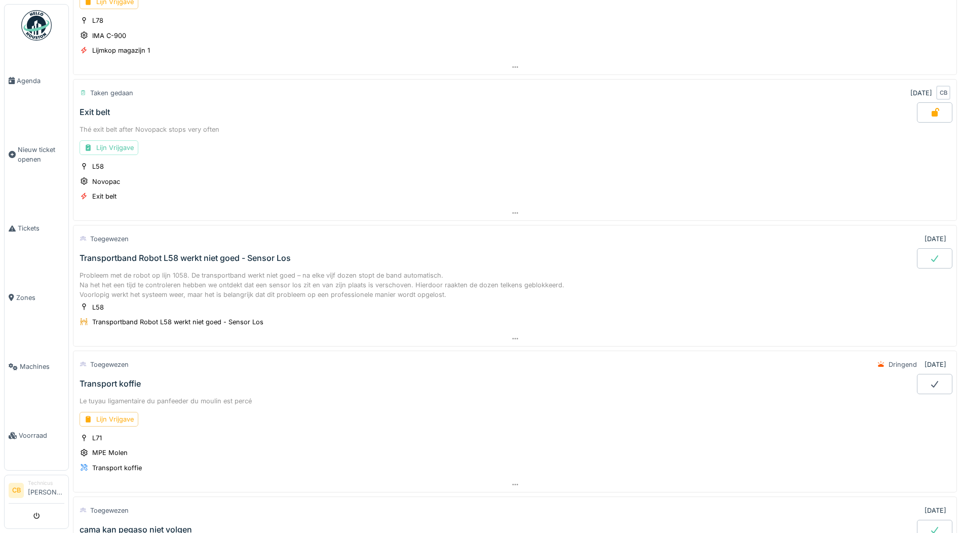
scroll to position [0, 0]
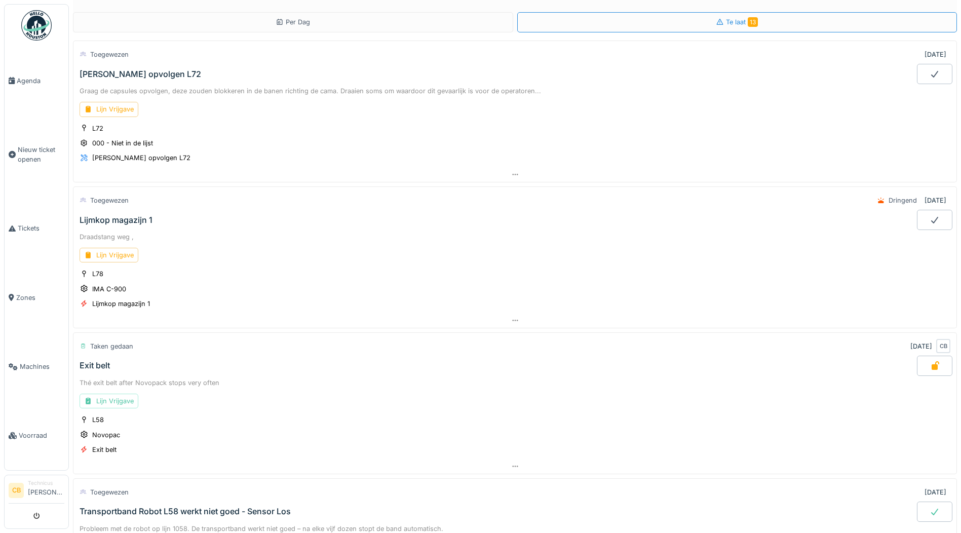
click at [31, 29] on img at bounding box center [36, 25] width 30 height 30
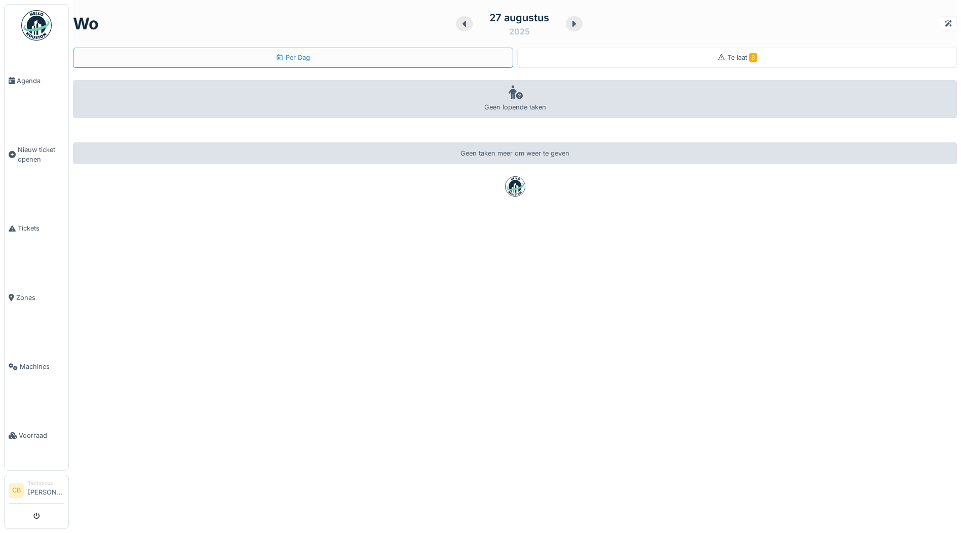
click at [729, 54] on span "Te laat 8" at bounding box center [742, 58] width 29 height 8
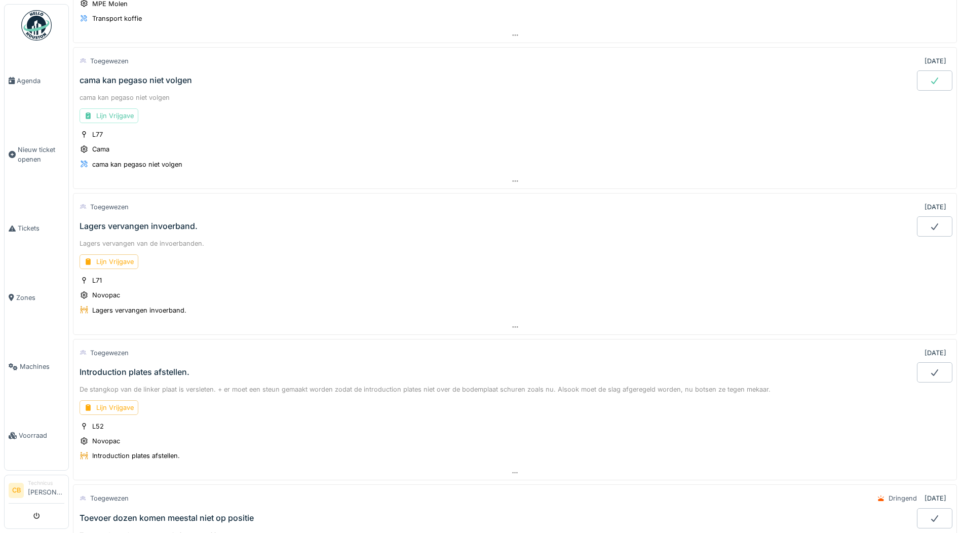
scroll to position [558, 0]
